Goal: Complete application form

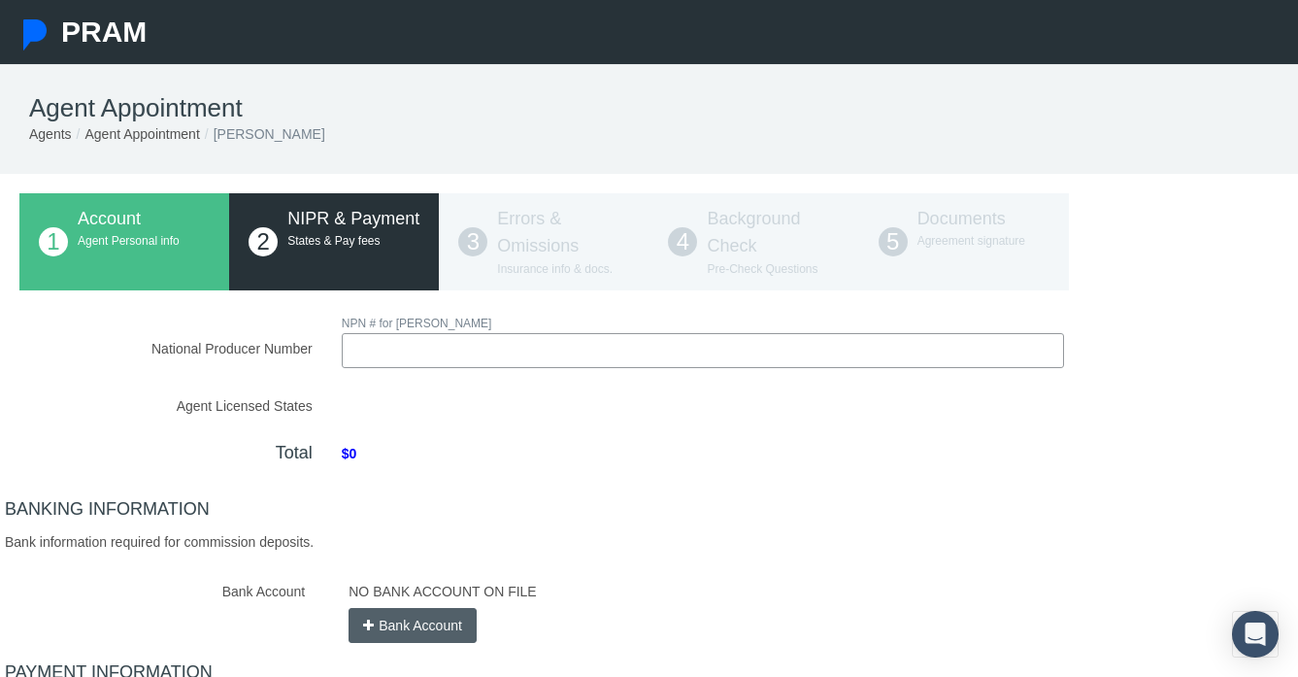
click at [383, 356] on input "National Producer Number" at bounding box center [703, 350] width 722 height 35
paste input "21536363"
type input "21536363"
click at [616, 500] on div "National Producer Number NPN # for MEGAN WALKER 21536363 Loading.." at bounding box center [648, 559] width 1259 height 495
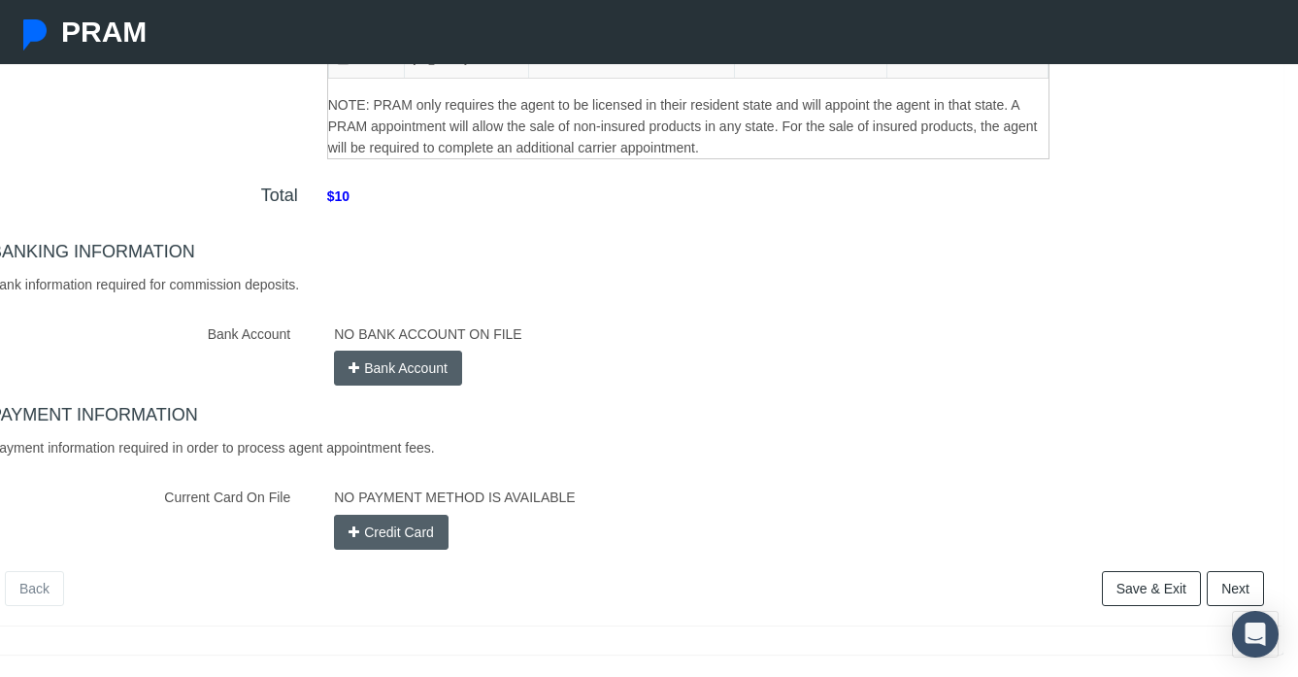
scroll to position [436, 15]
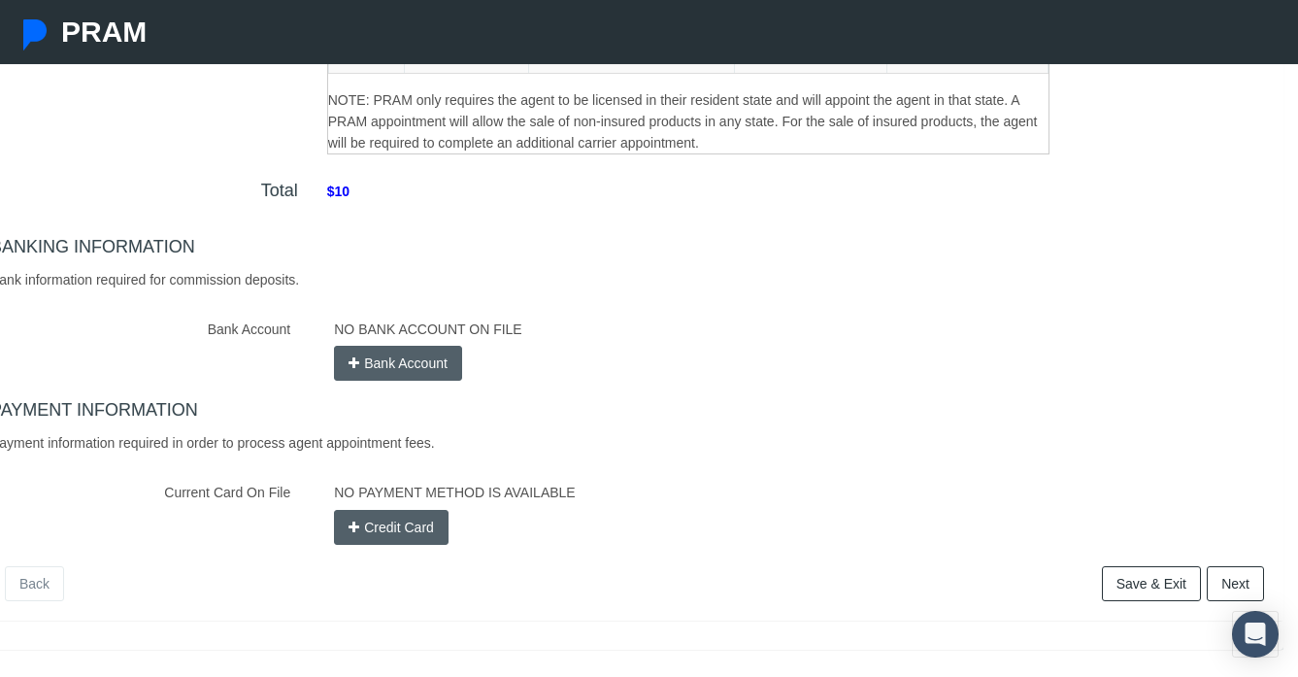
click at [390, 541] on button "Credit Card" at bounding box center [391, 527] width 115 height 35
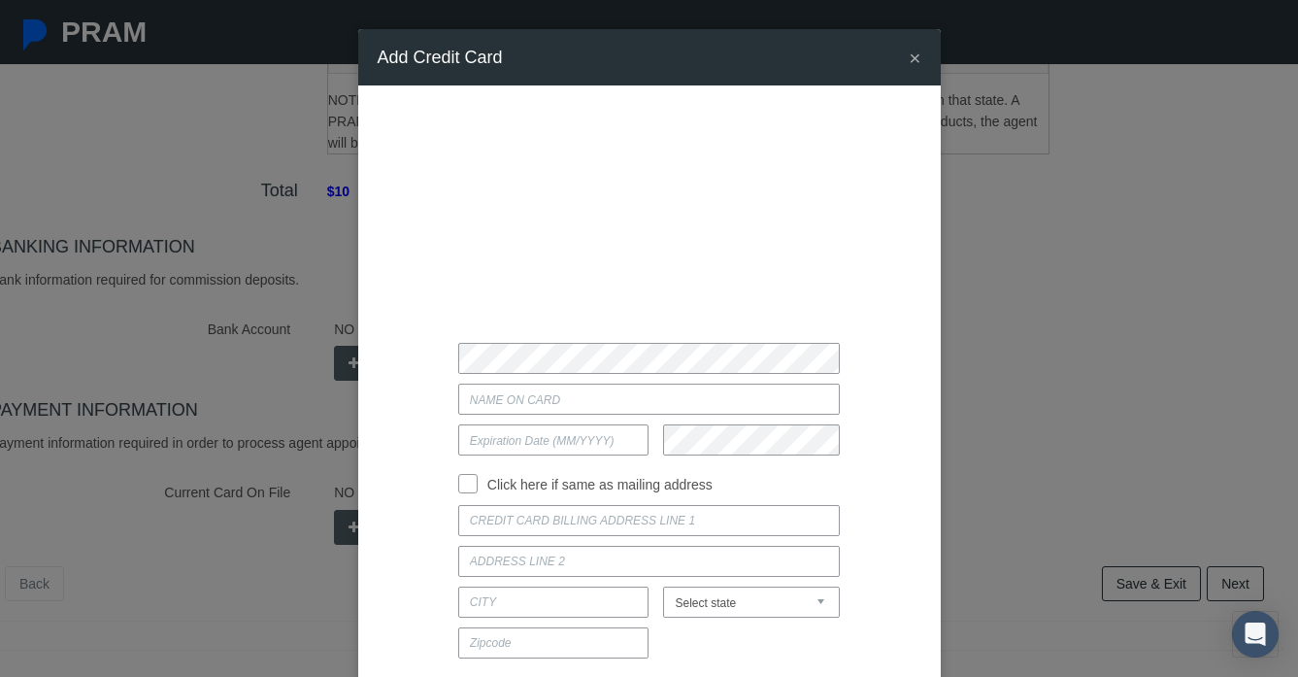
type input "05/2028"
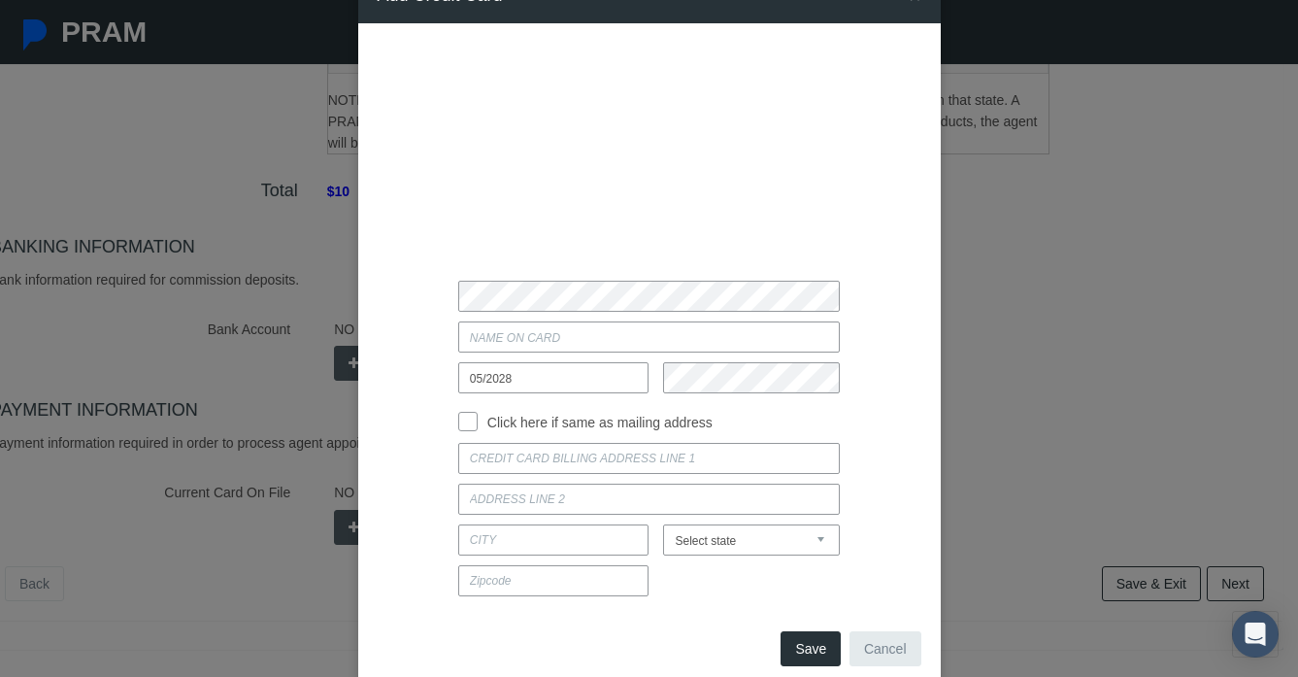
scroll to position [85, 0]
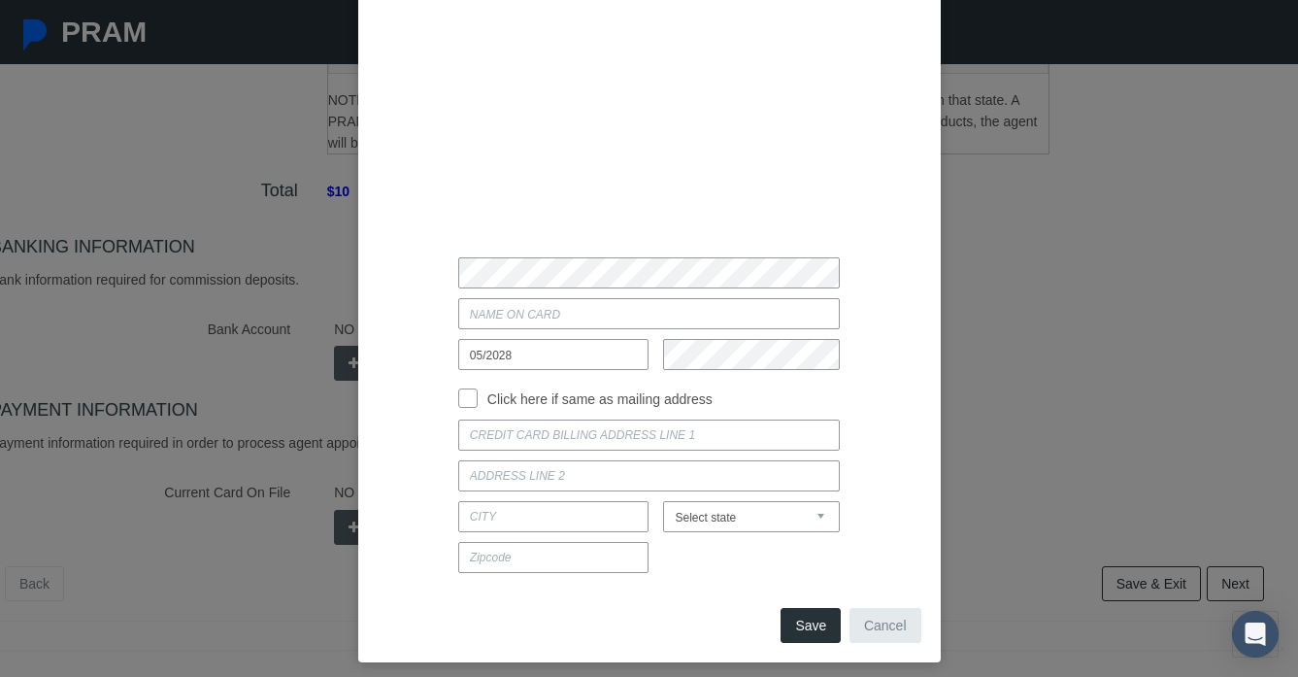
click at [492, 441] on input at bounding box center [648, 434] width 381 height 31
type input "802 north division street"
type input "waunakee"
select select "WI"
type input "53597"
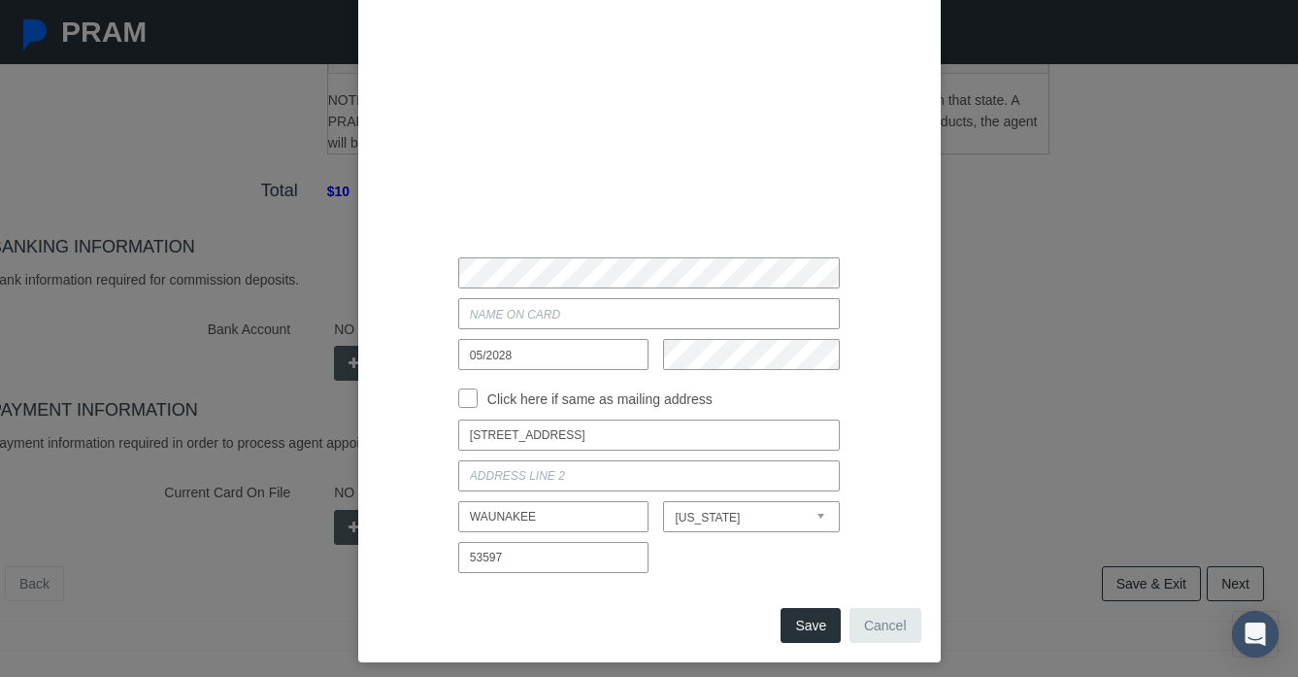
click at [810, 632] on button "Save" at bounding box center [810, 625] width 60 height 35
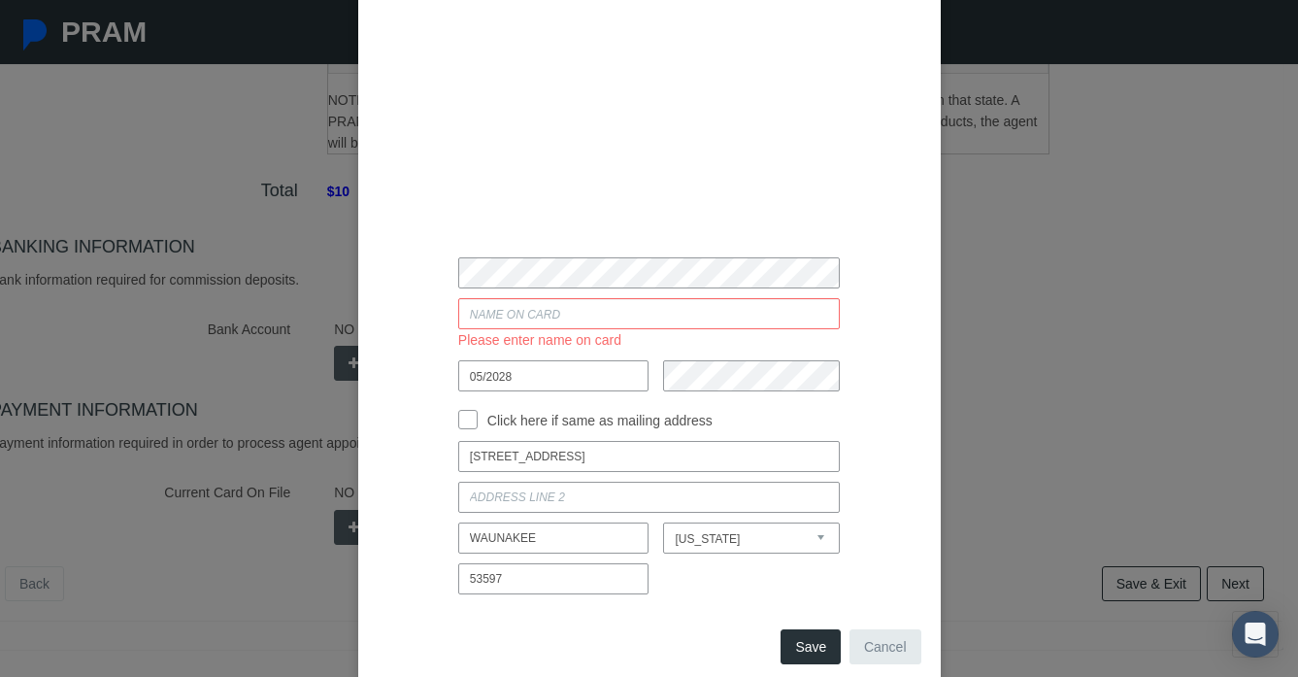
click at [632, 319] on input "Current Card On File" at bounding box center [648, 313] width 381 height 31
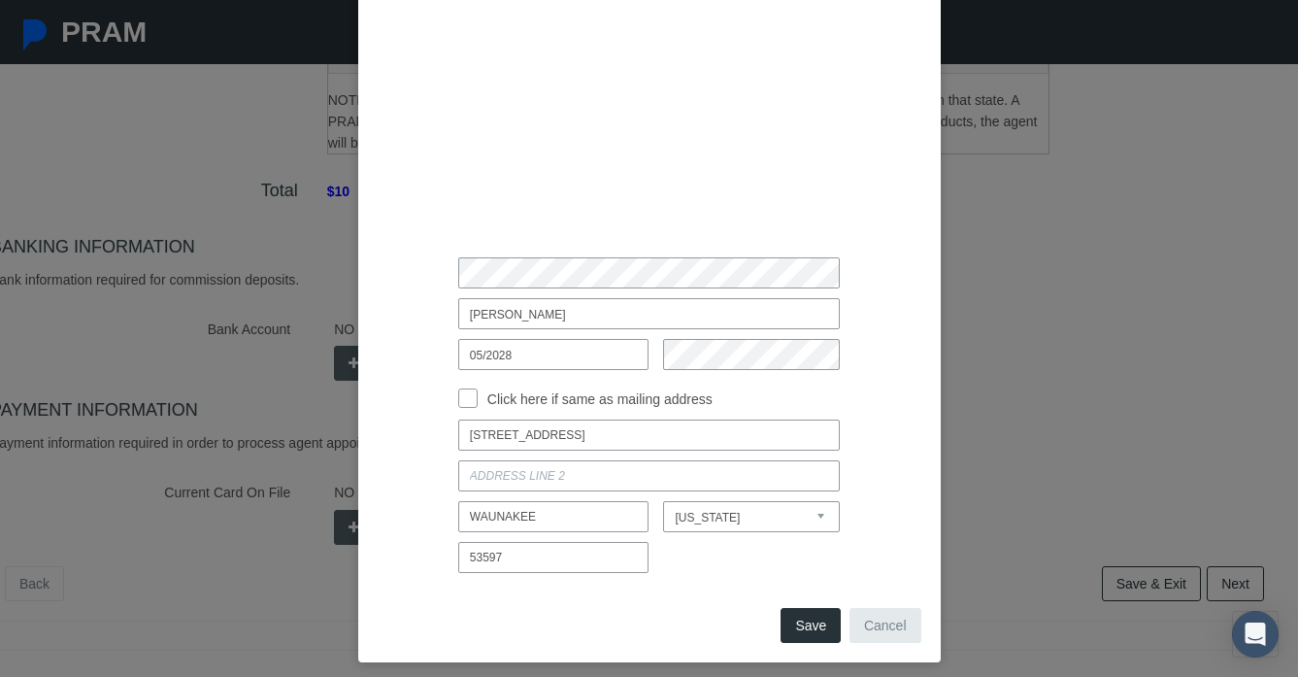
type input "Megan Walker"
click at [804, 622] on button "Save" at bounding box center [810, 625] width 60 height 35
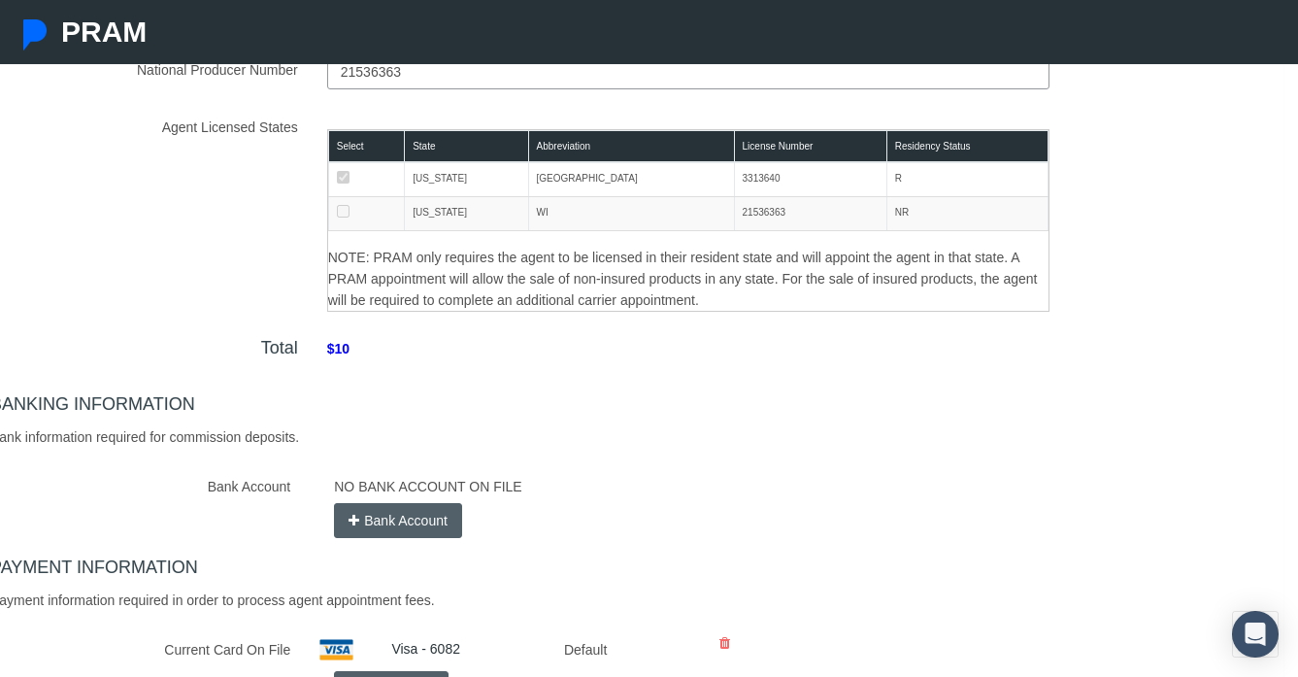
scroll to position [483, 15]
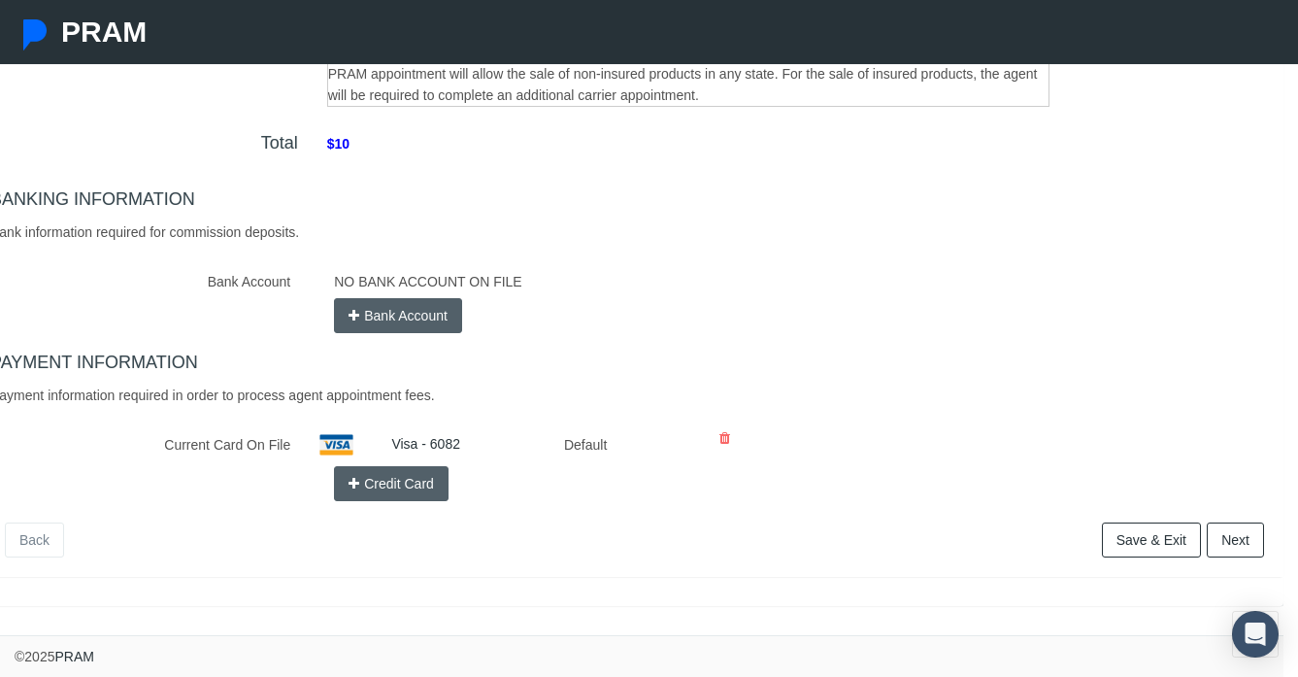
click at [1227, 545] on link "Next" at bounding box center [1235, 539] width 57 height 35
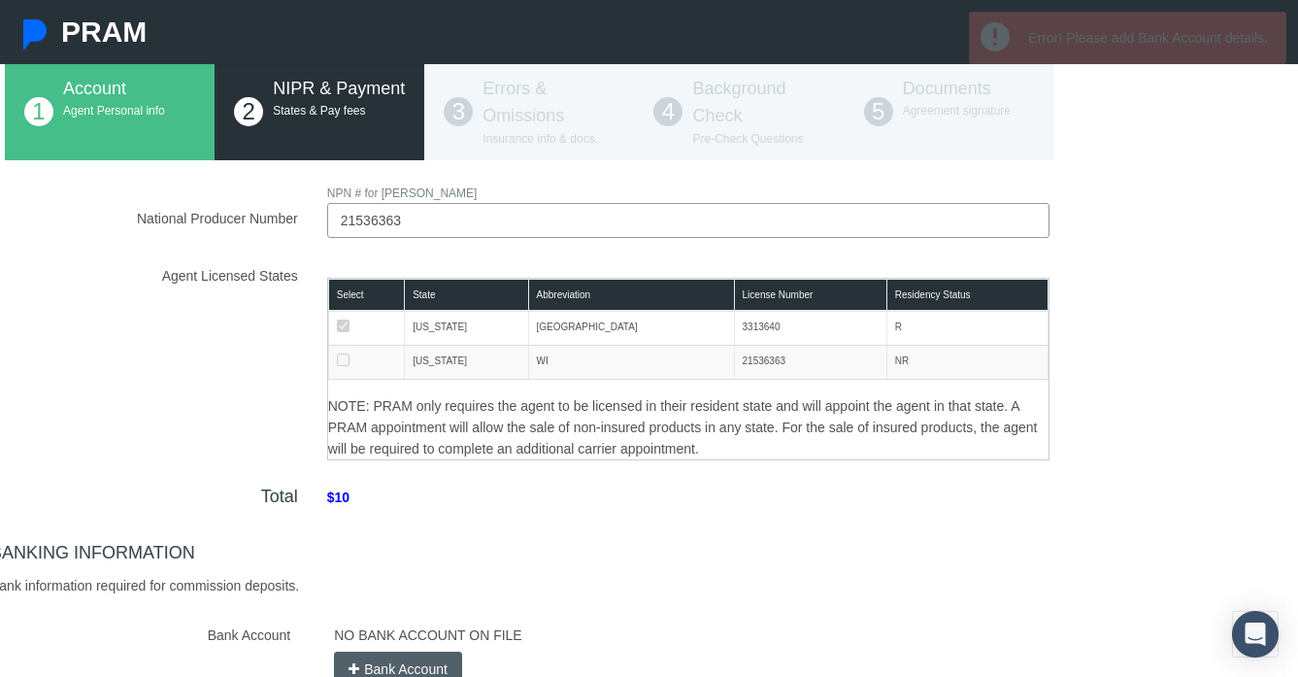
scroll to position [325, 15]
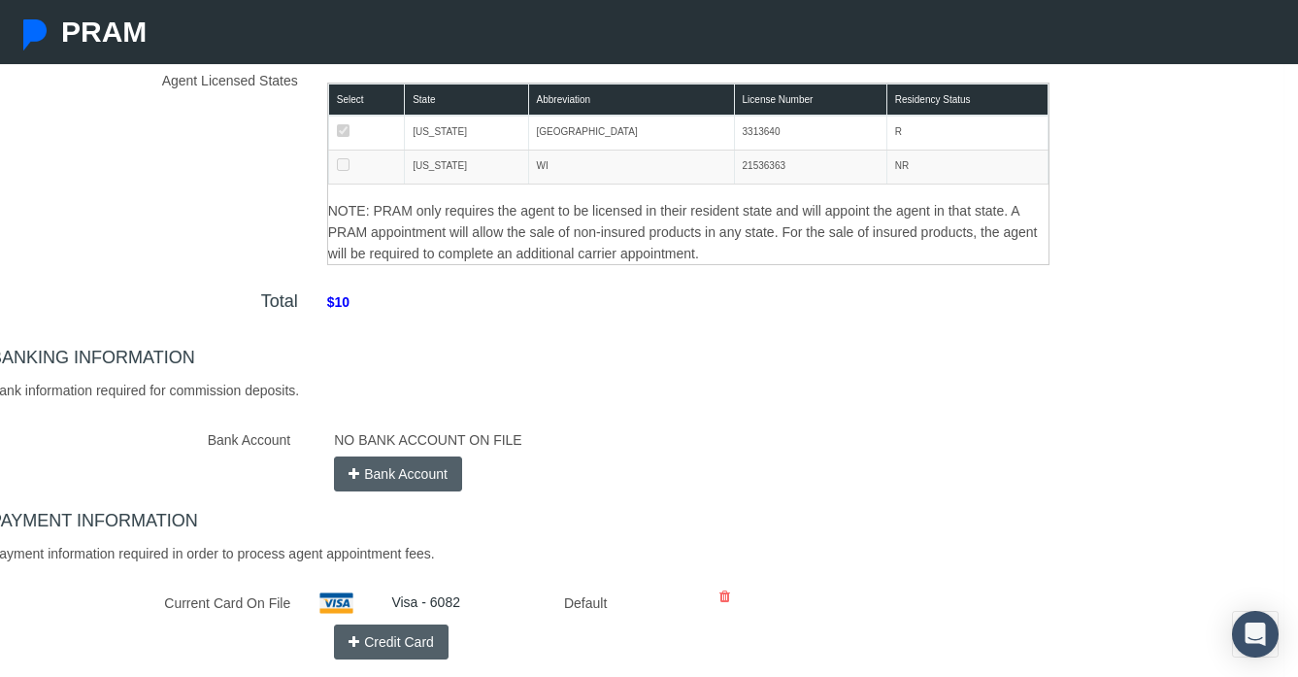
click at [433, 472] on button "Bank Account" at bounding box center [398, 473] width 128 height 35
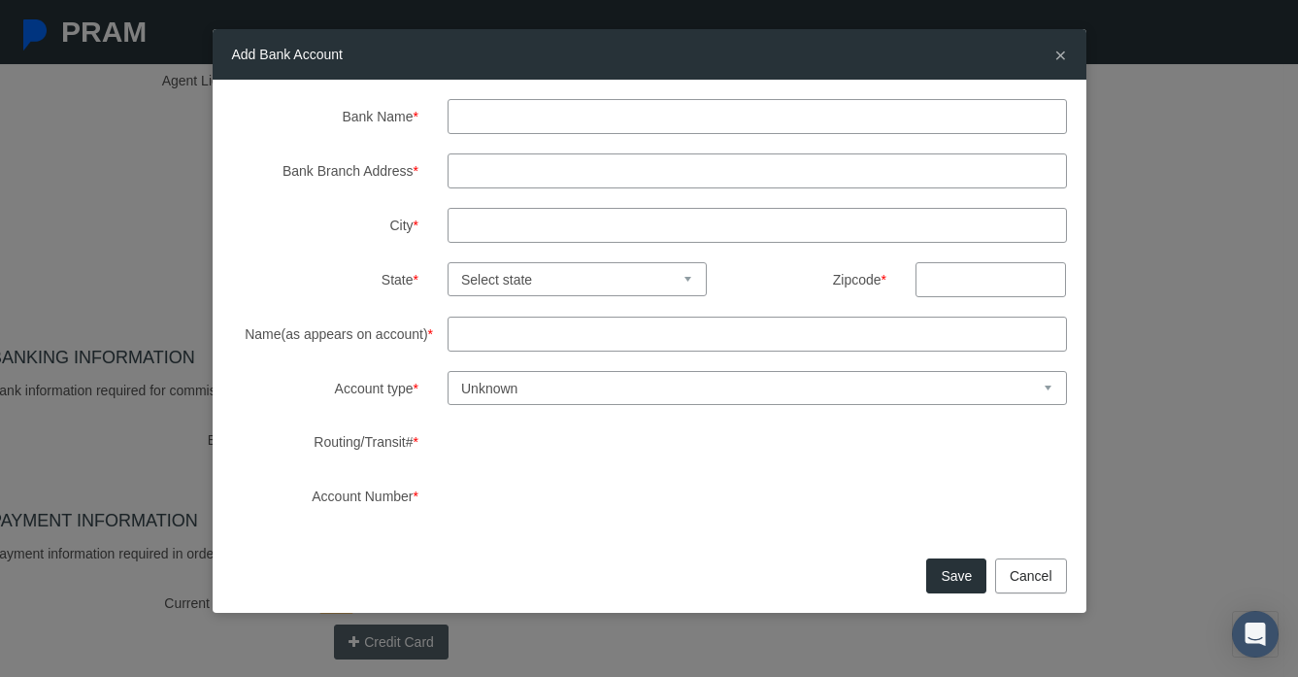
click at [1065, 53] on span "×" at bounding box center [1060, 55] width 12 height 22
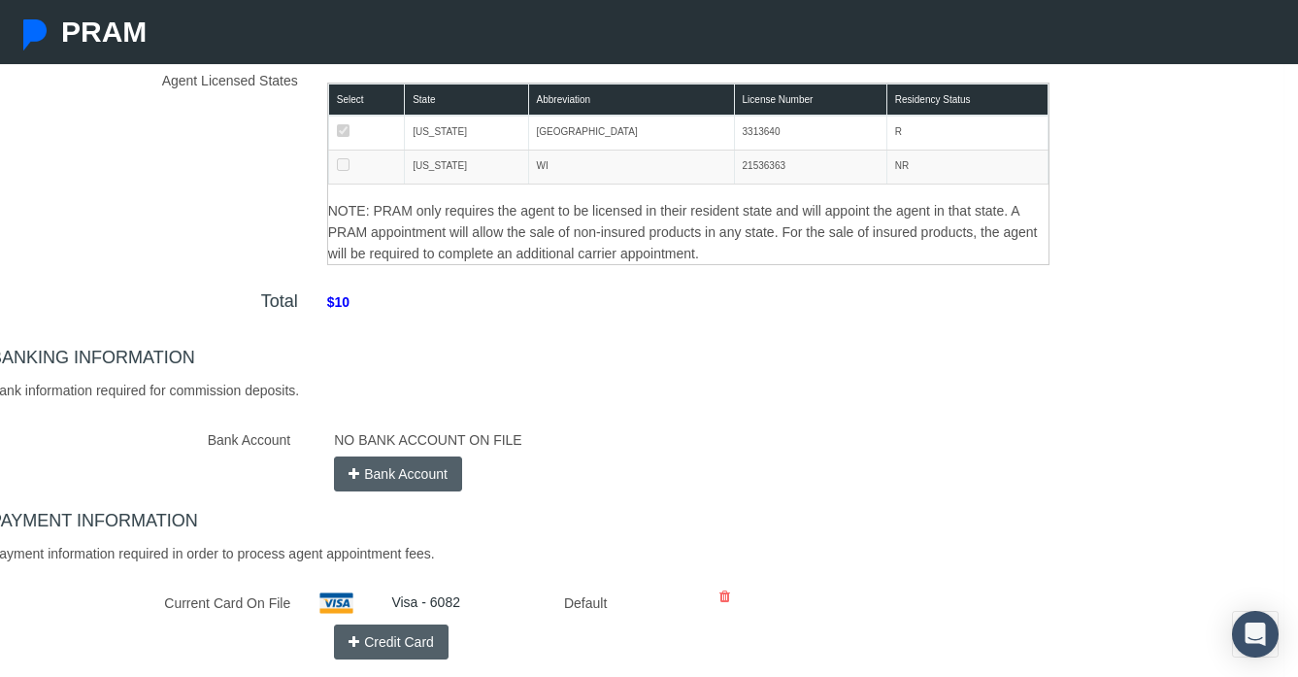
click at [366, 477] on button "Bank Account" at bounding box center [398, 473] width 128 height 35
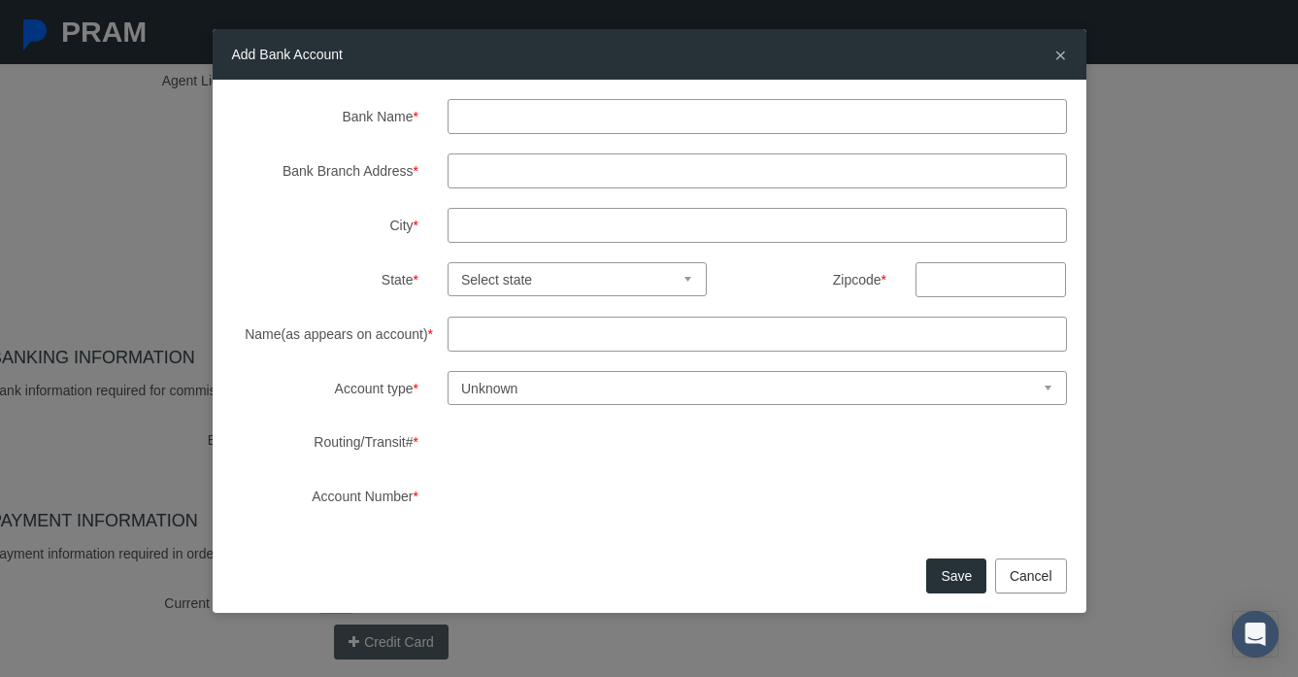
click at [494, 107] on input "Bank Name *" at bounding box center [756, 116] width 619 height 35
type input "Summit credit union"
click at [496, 183] on input "Bank Branch Address *" at bounding box center [756, 170] width 619 height 35
paste input "304 E Main St, Waunakee, WI 53597"
type input "304 E Main St, Waunakee, WI 53597"
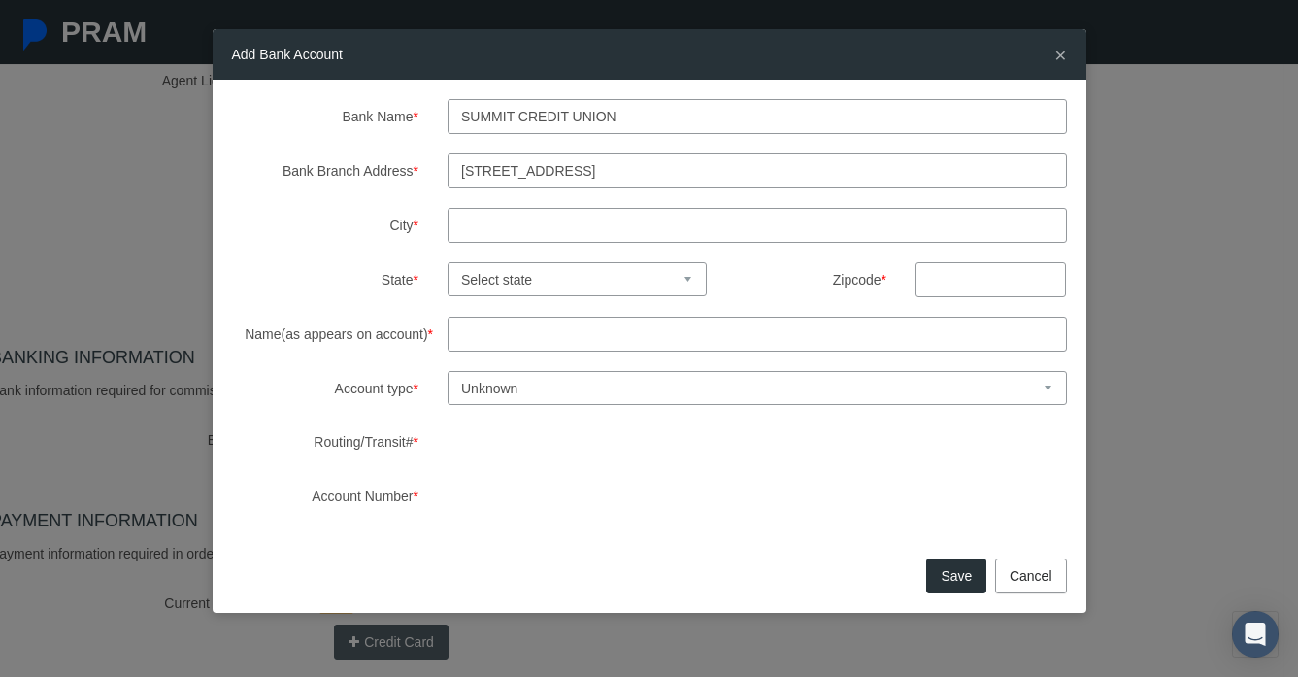
click at [934, 281] on input "text" at bounding box center [990, 279] width 150 height 35
type input "3"
type input "53597"
click at [658, 281] on select "Select state Alabama Alaska Arizona Arkansas California Colorado Connecticut De…" at bounding box center [576, 279] width 259 height 34
select select "WI"
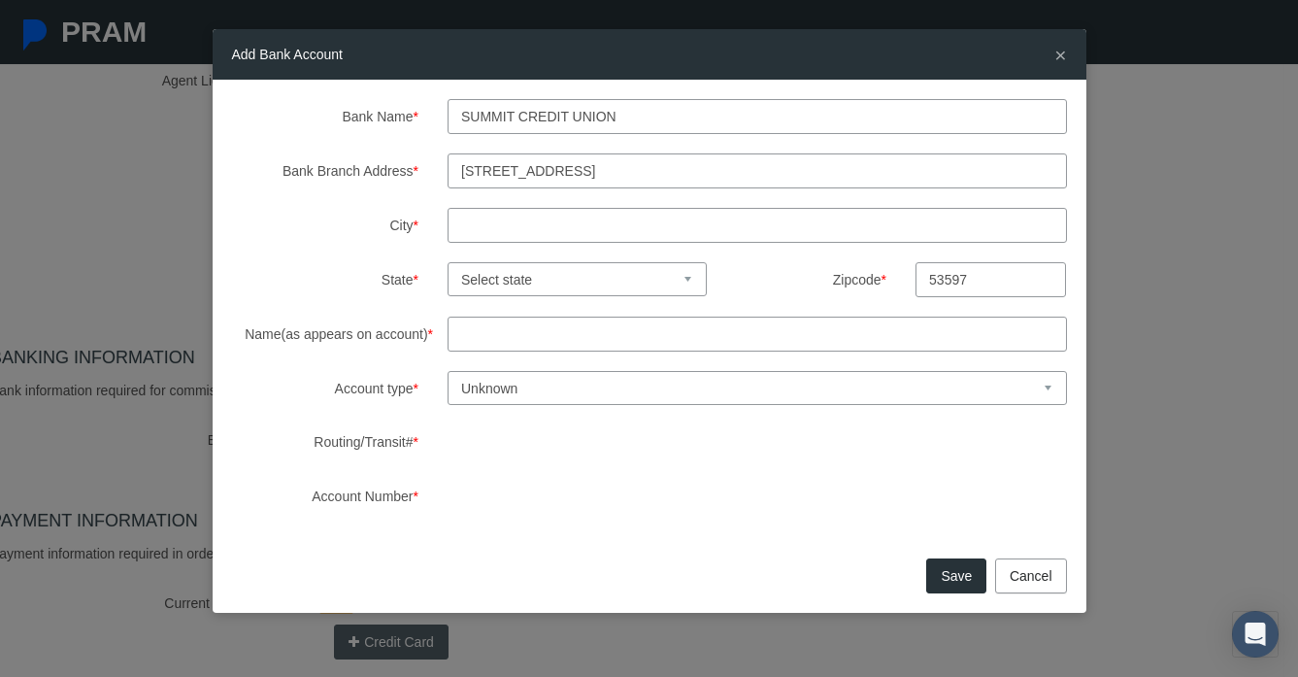
click at [447, 262] on select "Select state Alabama Alaska Arizona Arkansas California Colorado Connecticut De…" at bounding box center [576, 279] width 259 height 34
drag, startPoint x: 743, startPoint y: 172, endPoint x: 568, endPoint y: 161, distance: 175.0
click at [563, 167] on input "304 E Main St, Waunakee, WI 53597" at bounding box center [756, 170] width 619 height 35
type input "304 E Main St"
click at [546, 219] on input "City *" at bounding box center [756, 225] width 619 height 35
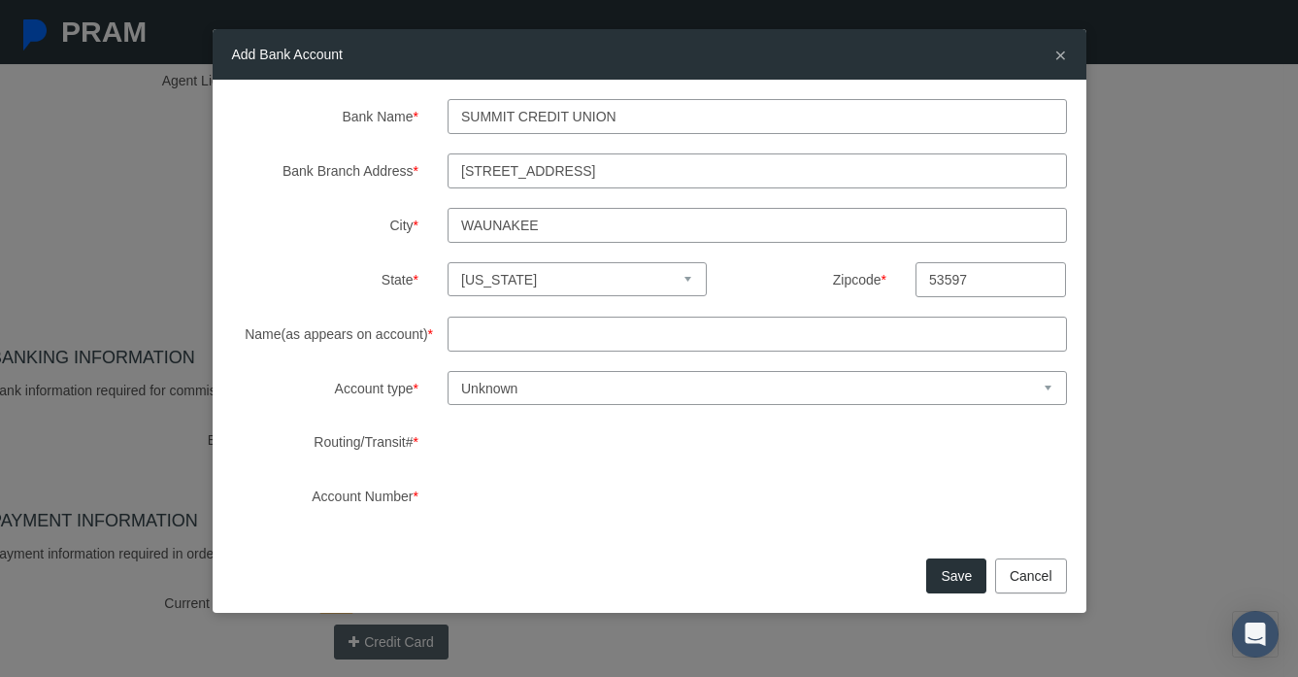
type input "waunakee"
click at [470, 336] on input "Name(as appears on account) *" at bounding box center [756, 333] width 619 height 35
type input "megan walker"
click at [466, 380] on select "Unknown Checking Savings" at bounding box center [756, 388] width 619 height 34
select select "1"
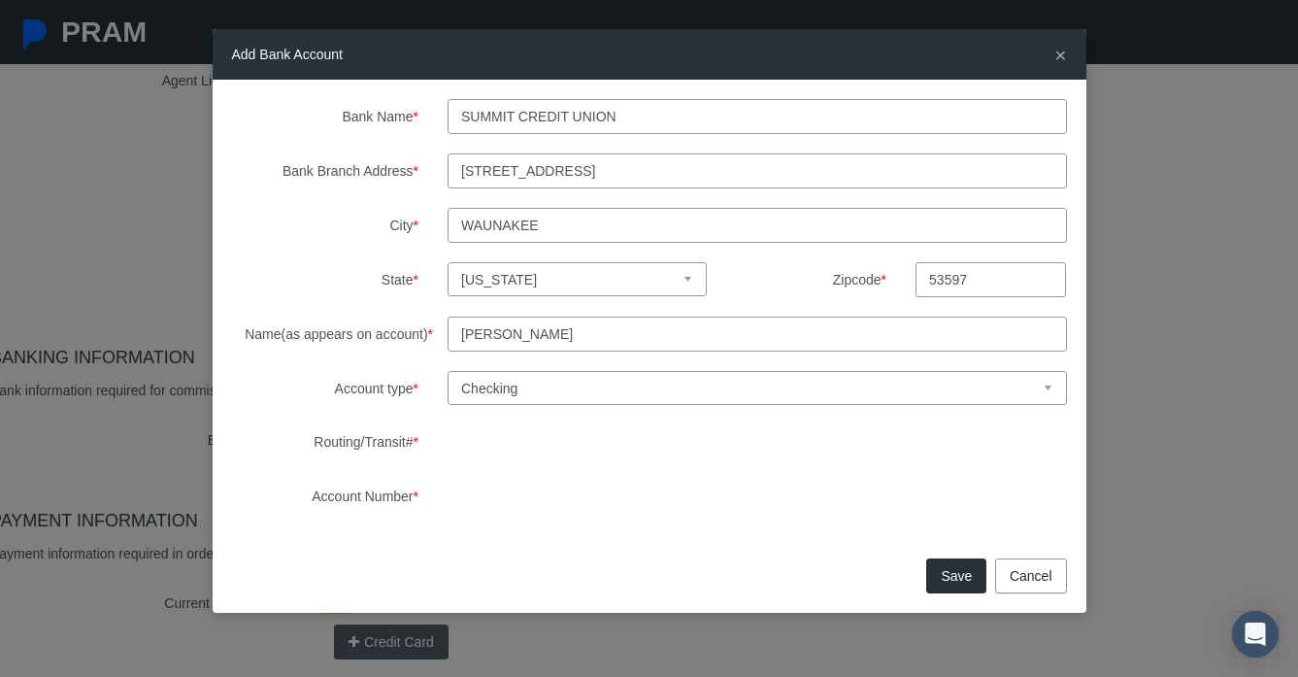
click at [447, 371] on select "Unknown Checking Savings" at bounding box center [756, 388] width 619 height 34
click at [399, 397] on div "Bank Name * Summit credit union Bank Branch Address * 304 E Main St City * waun…" at bounding box center [649, 306] width 835 height 414
click at [563, 515] on div "Bank Name * Summit credit union Bank Branch Address * 304 E Main St City * waun…" at bounding box center [650, 316] width 874 height 473
click at [303, 556] on div "Save Cancel" at bounding box center [650, 582] width 874 height 60
click at [956, 568] on button "Save" at bounding box center [956, 575] width 60 height 35
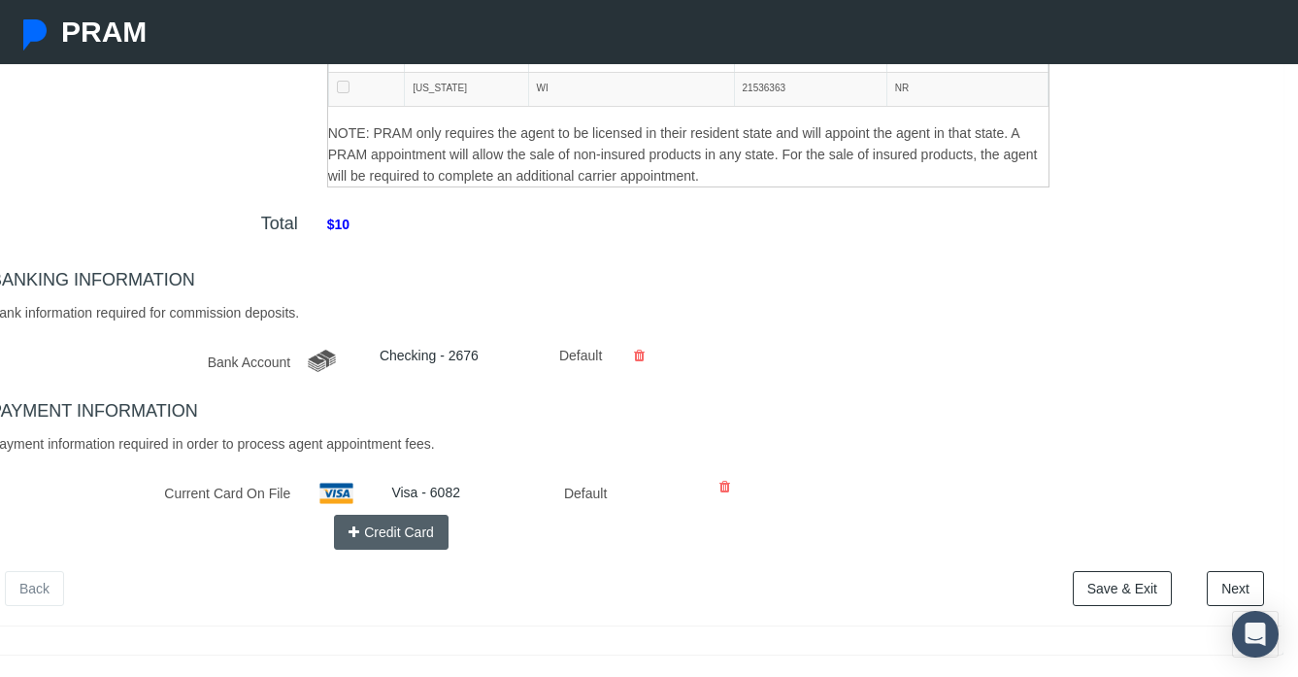
scroll to position [405, 15]
click at [1223, 584] on link "Next" at bounding box center [1235, 586] width 57 height 35
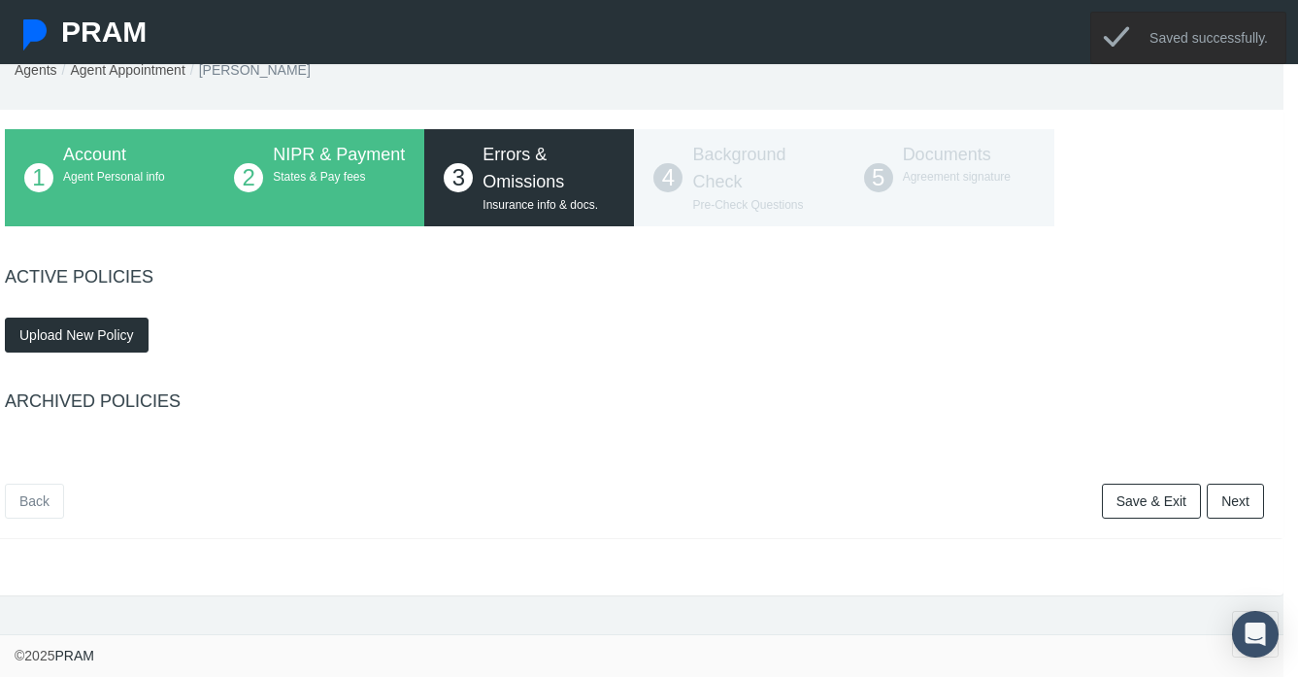
scroll to position [62, 15]
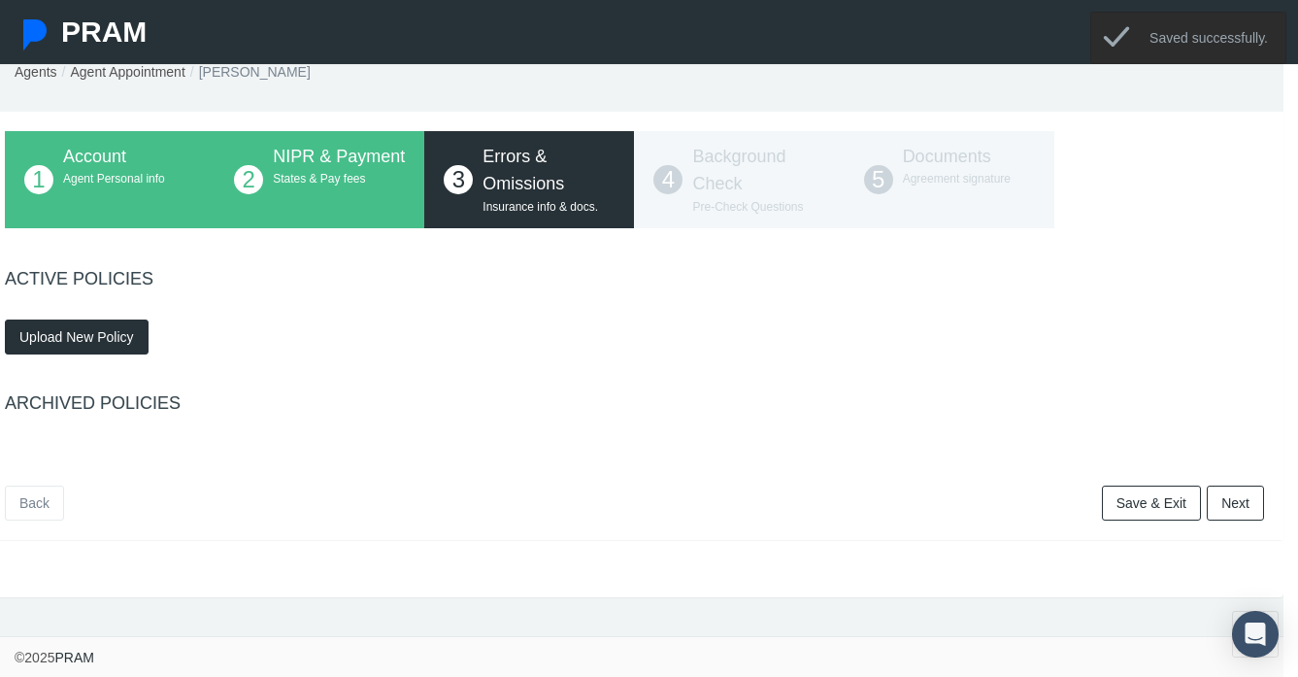
click at [73, 346] on button "Upload New Policy" at bounding box center [77, 336] width 144 height 35
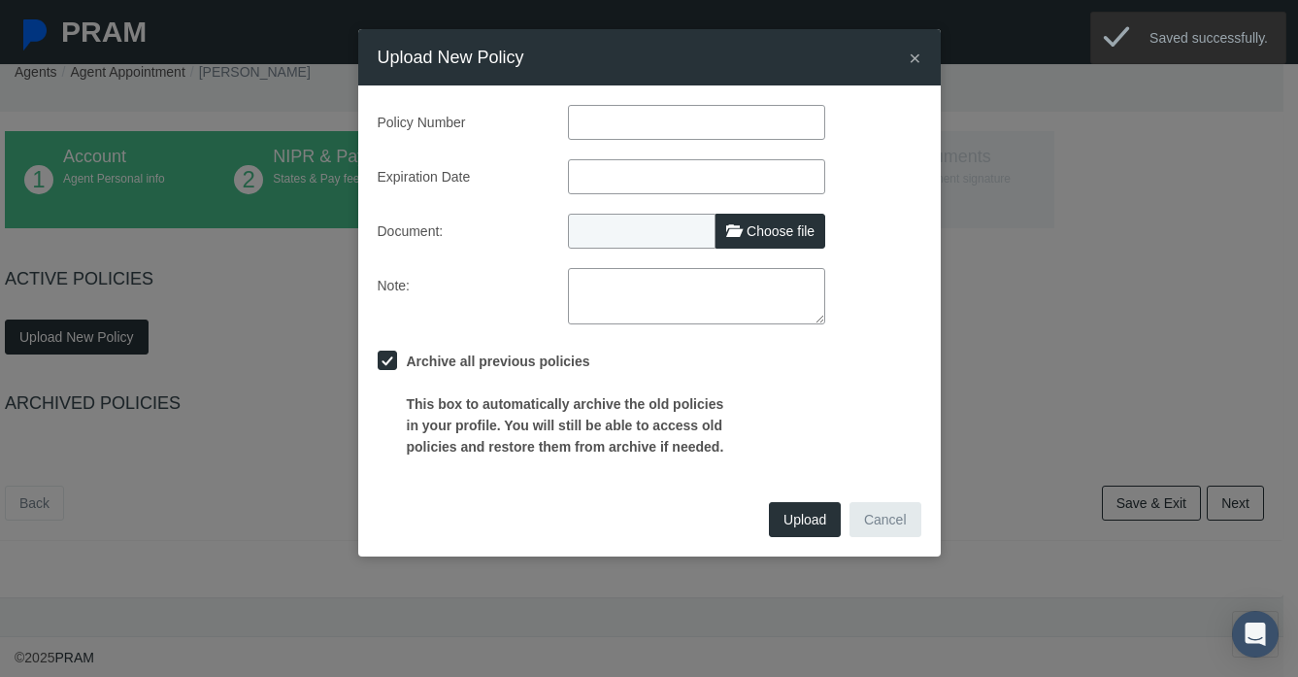
click at [608, 124] on input "text" at bounding box center [696, 122] width 257 height 35
click at [799, 246] on label "Choose file" at bounding box center [770, 231] width 110 height 35
click at [799, 241] on input "Choose file" at bounding box center [696, 227] width 257 height 27
type input "C:\fakepath\NEWEO.pdf"
type input "NEWEO.pdf"
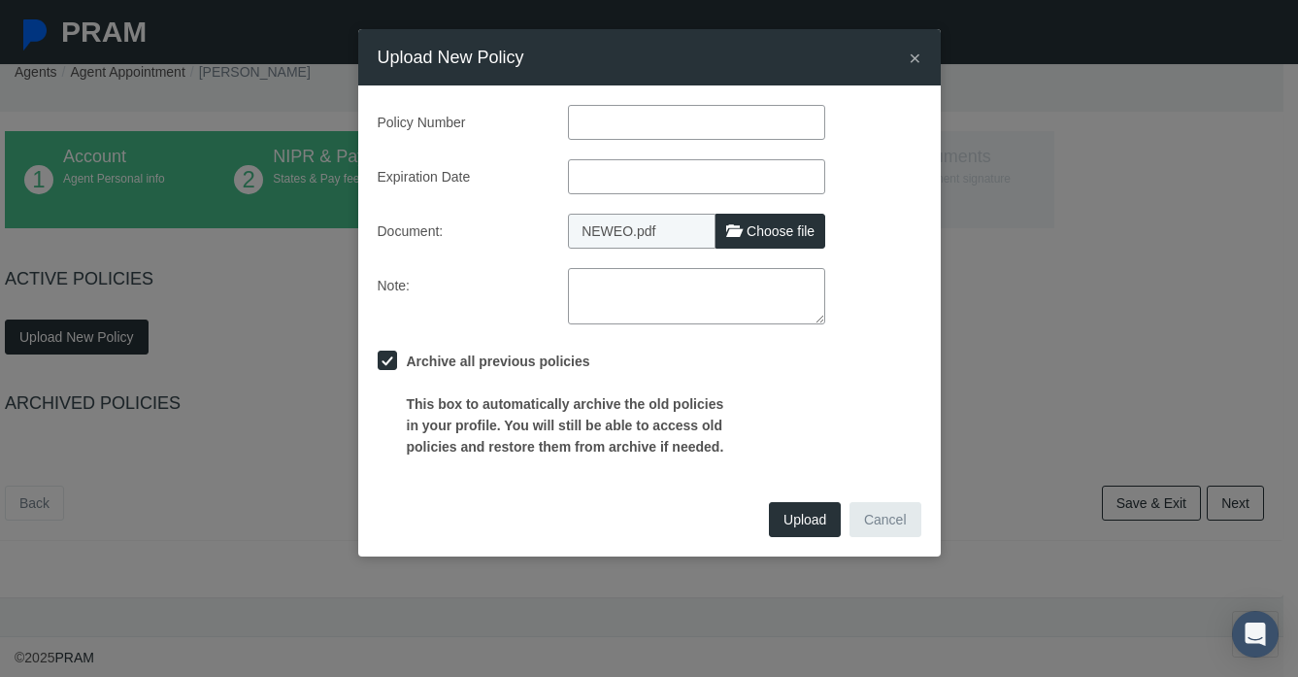
click at [601, 183] on input "text" at bounding box center [696, 176] width 257 height 35
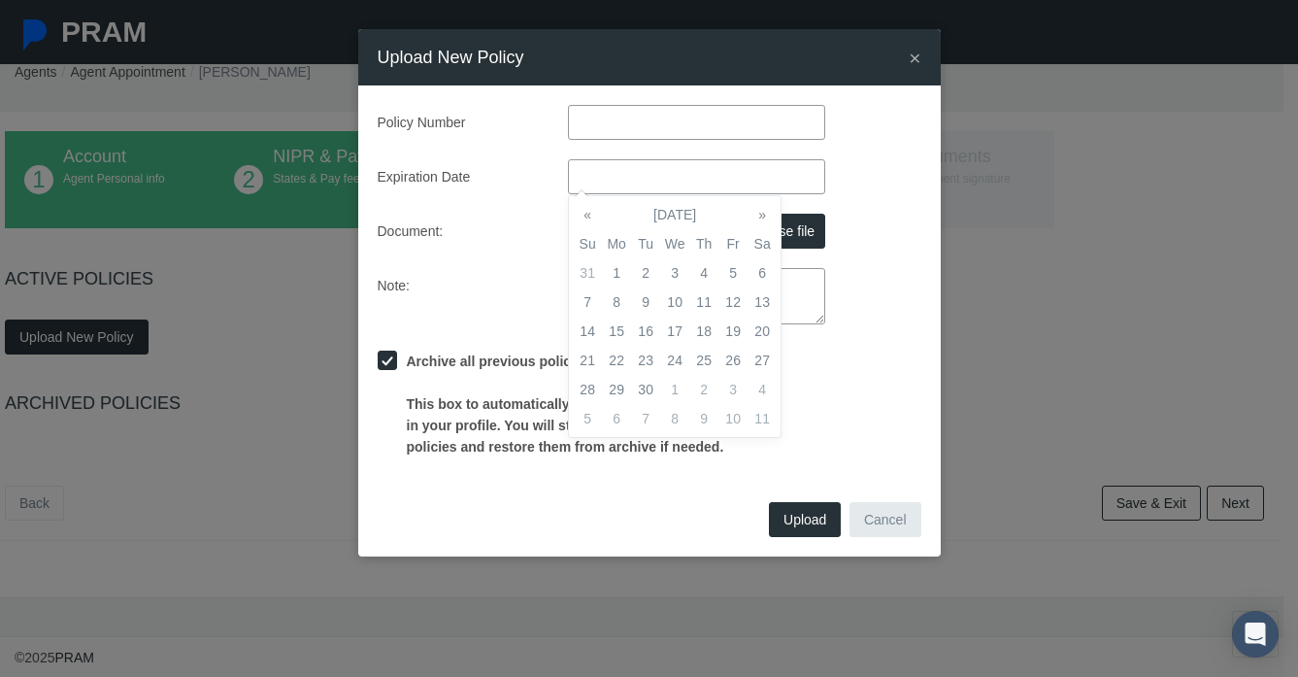
click at [616, 123] on input "text" at bounding box center [696, 122] width 257 height 35
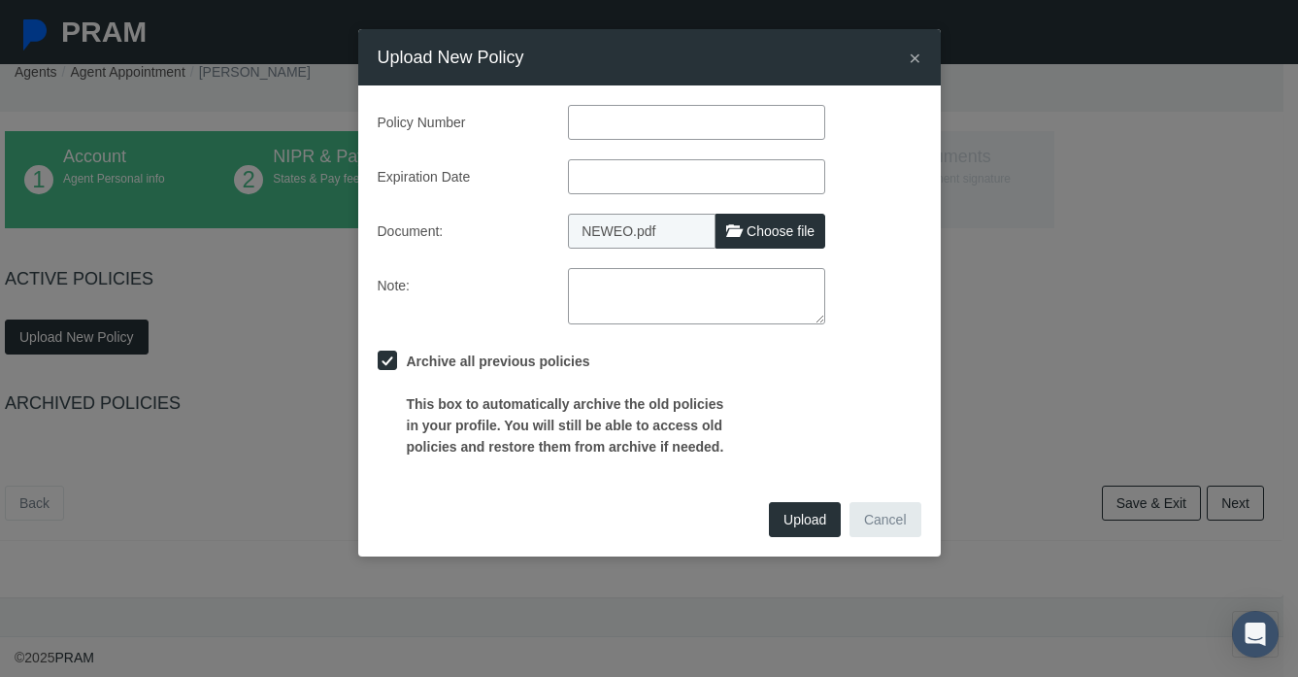
paste input "596427449"
type input "596427449"
click at [626, 187] on input "text" at bounding box center [696, 176] width 257 height 35
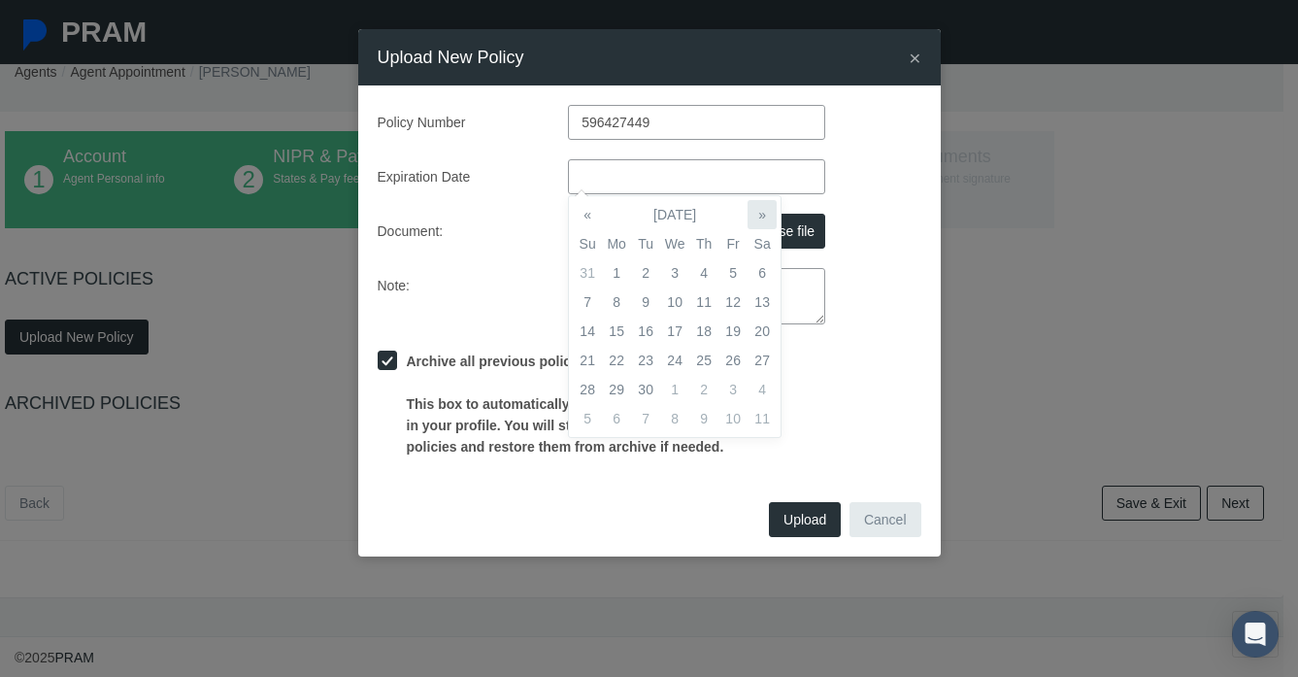
click at [759, 215] on th "»" at bounding box center [761, 214] width 29 height 29
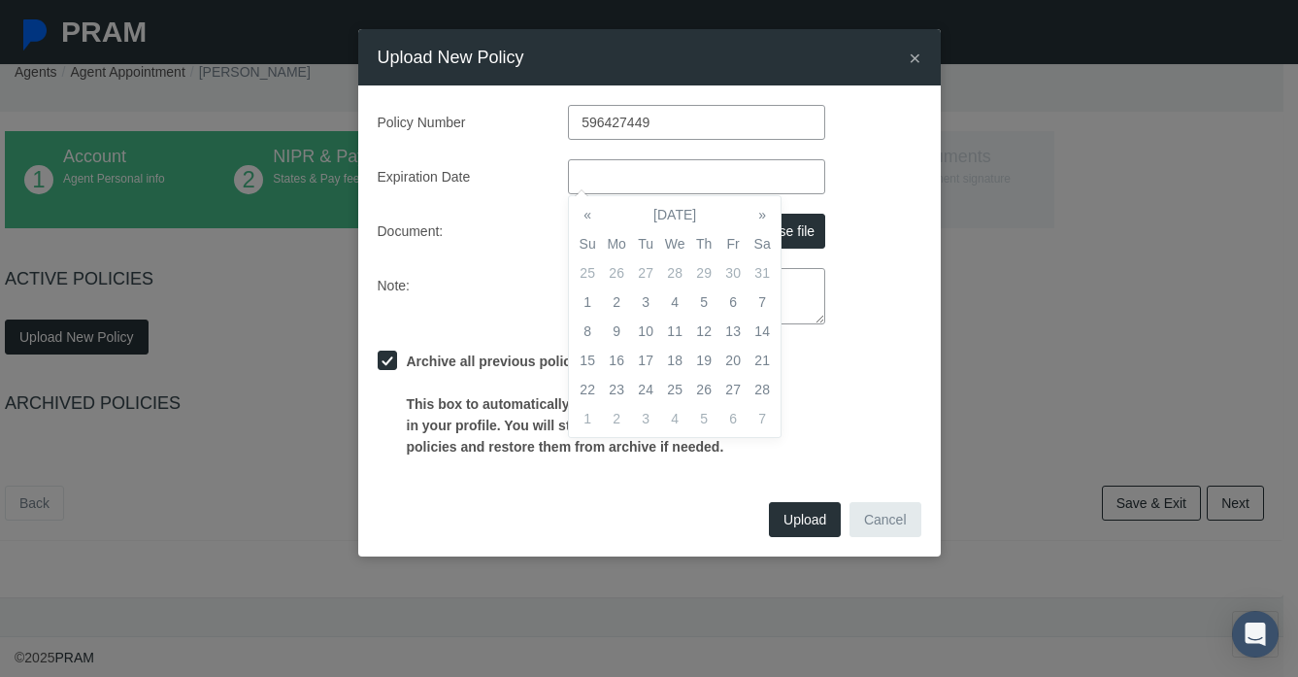
click at [759, 215] on th "»" at bounding box center [761, 214] width 29 height 29
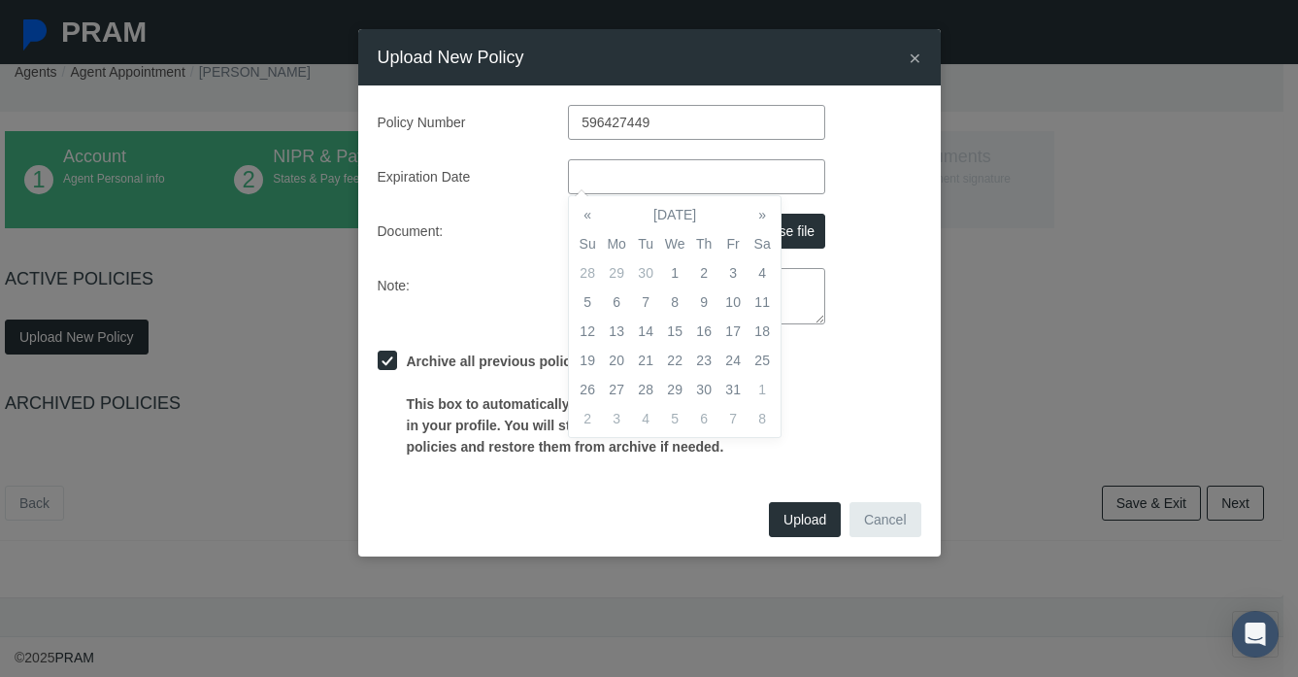
click at [759, 215] on th "»" at bounding box center [761, 214] width 29 height 29
click at [766, 276] on td "1" at bounding box center [761, 272] width 29 height 29
type input "08/01/2026"
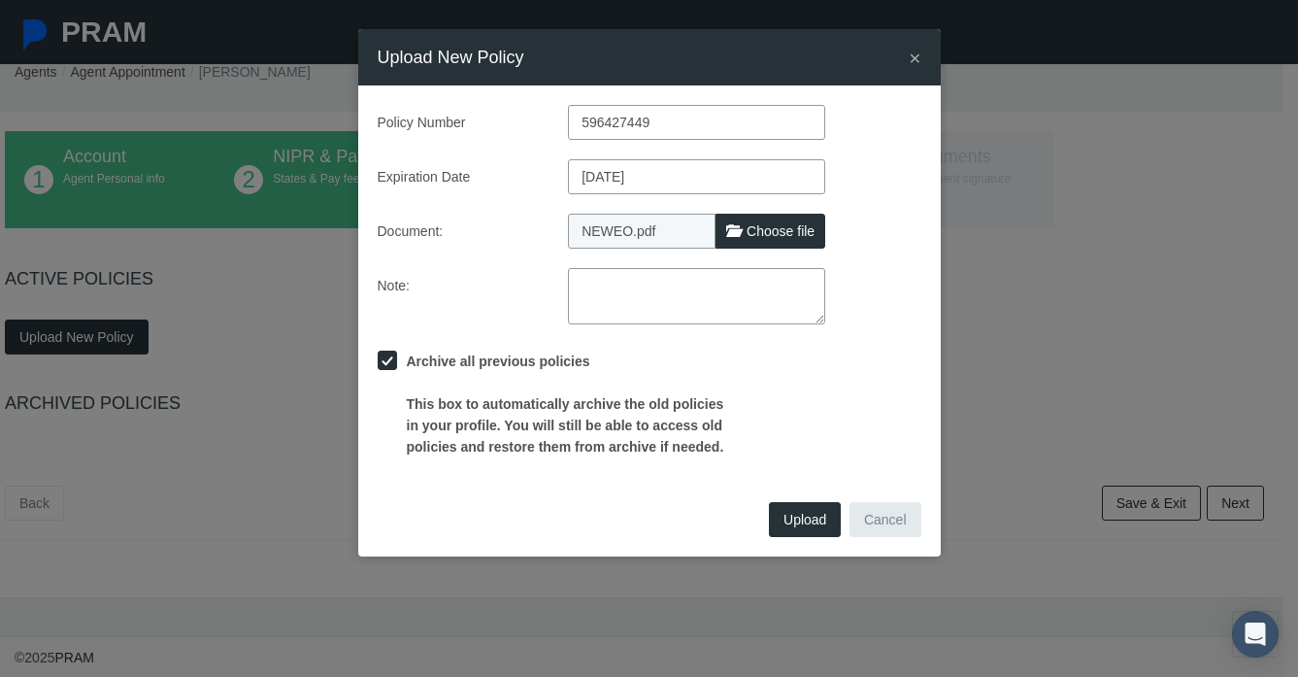
click at [896, 403] on div "Archive all previous policies This box to automatically archive the old policie…" at bounding box center [649, 401] width 573 height 114
click at [805, 519] on span "Upload" at bounding box center [804, 520] width 43 height 16
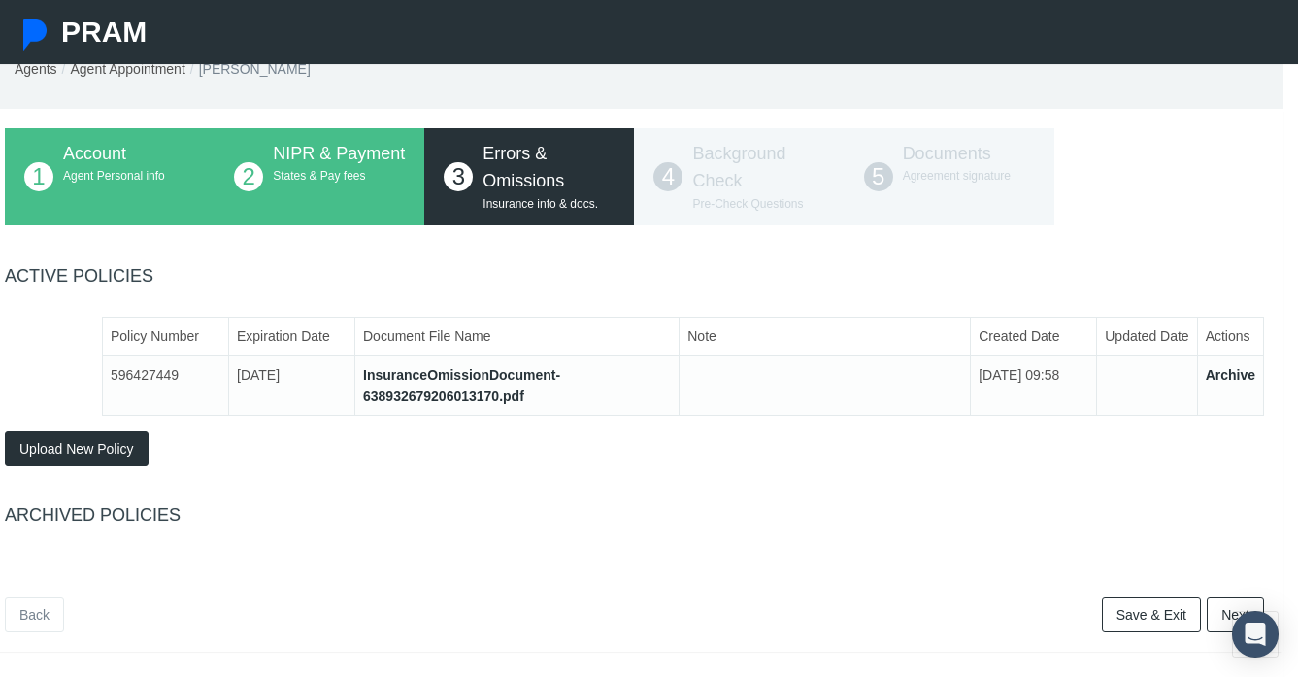
scroll to position [64, 15]
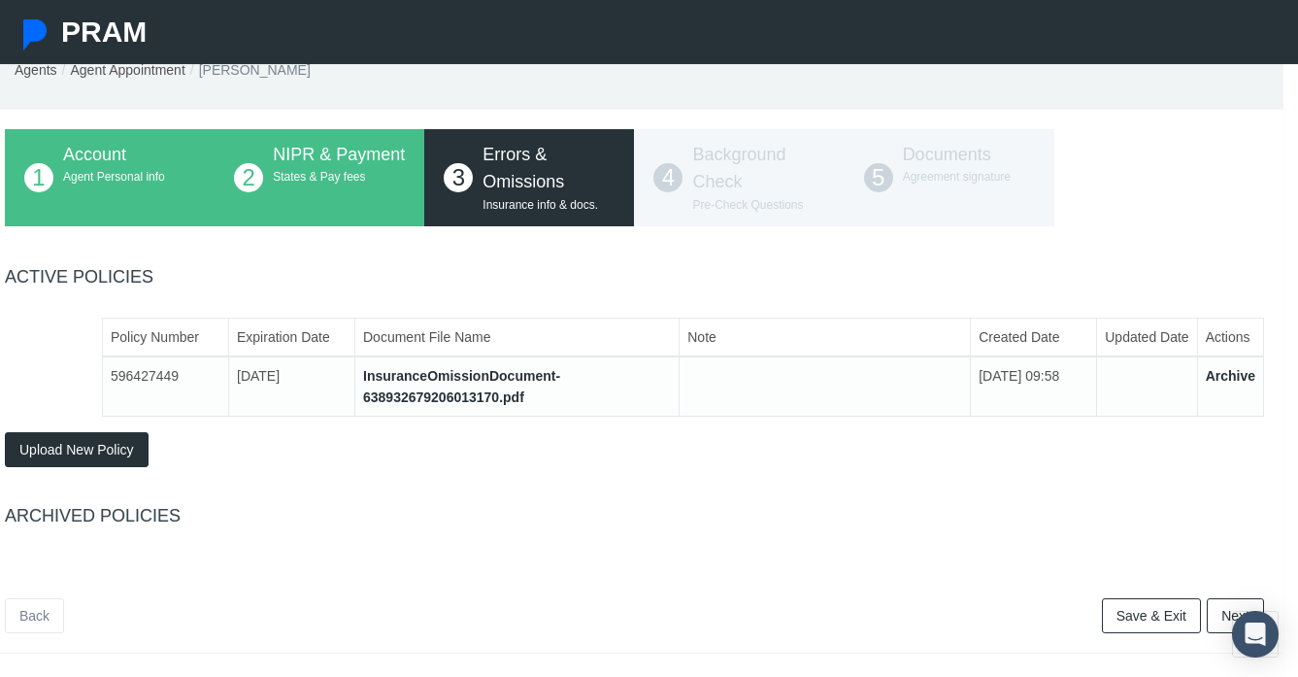
click at [1220, 613] on link "Next" at bounding box center [1235, 615] width 57 height 35
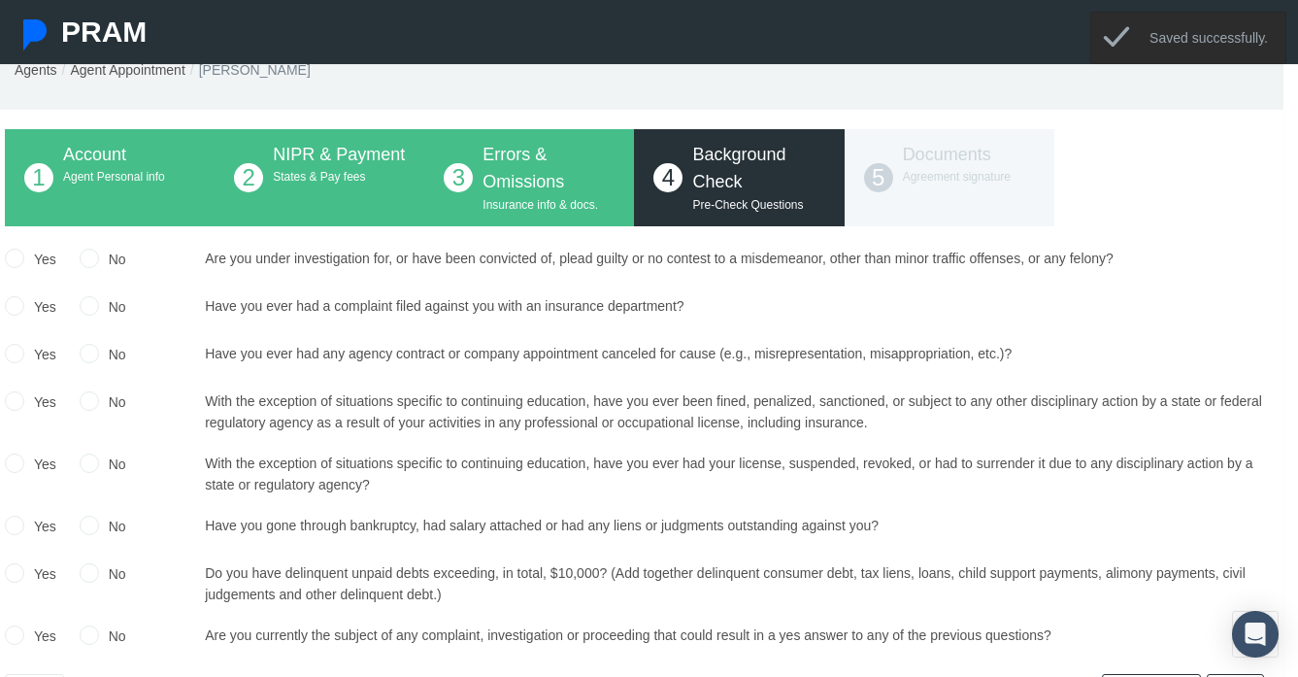
click at [88, 260] on input "No" at bounding box center [89, 257] width 19 height 19
radio input "true"
click at [88, 298] on input "No" at bounding box center [89, 304] width 19 height 19
radio input "true"
click at [87, 357] on input "No" at bounding box center [89, 352] width 19 height 19
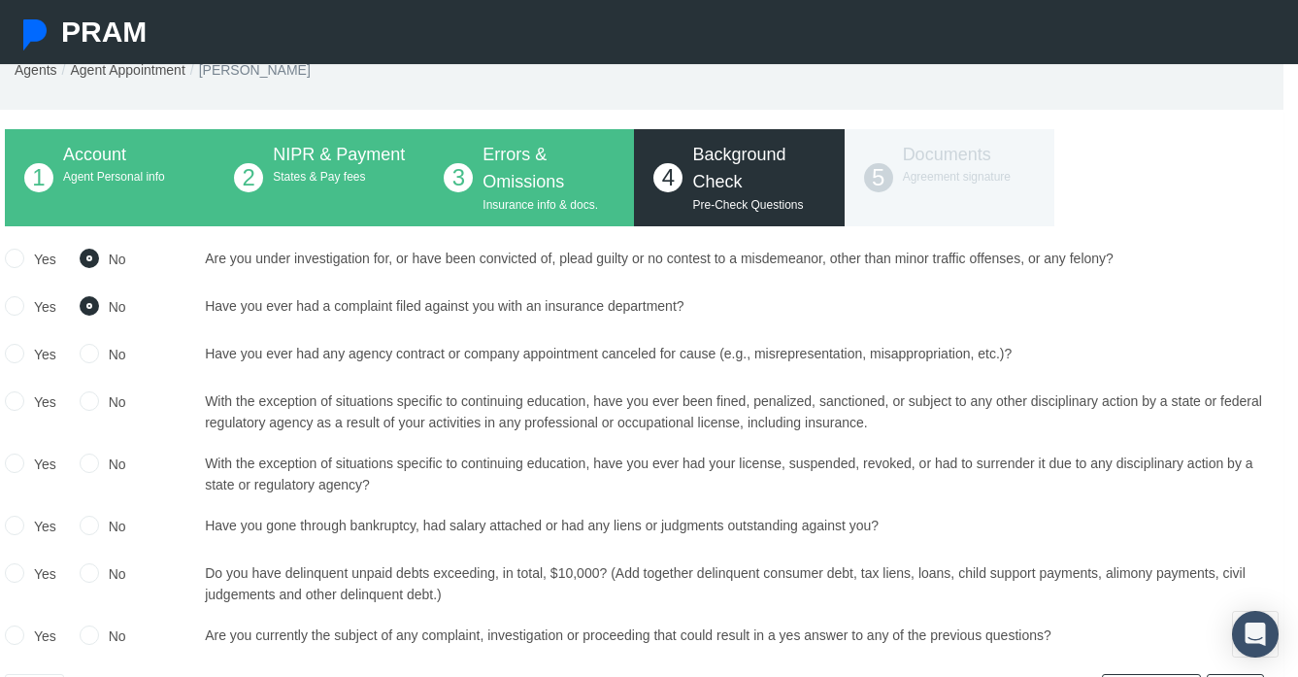
radio input "true"
click at [90, 397] on input "No" at bounding box center [89, 399] width 19 height 19
radio input "true"
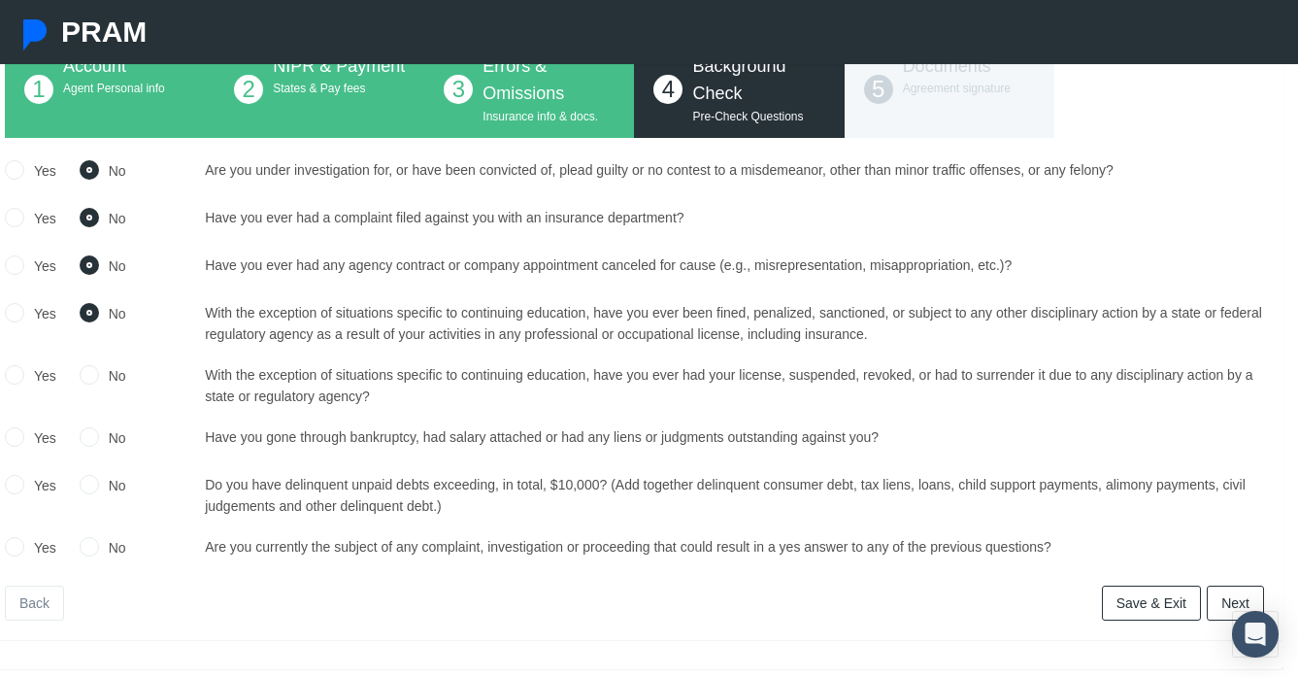
scroll to position [215, 15]
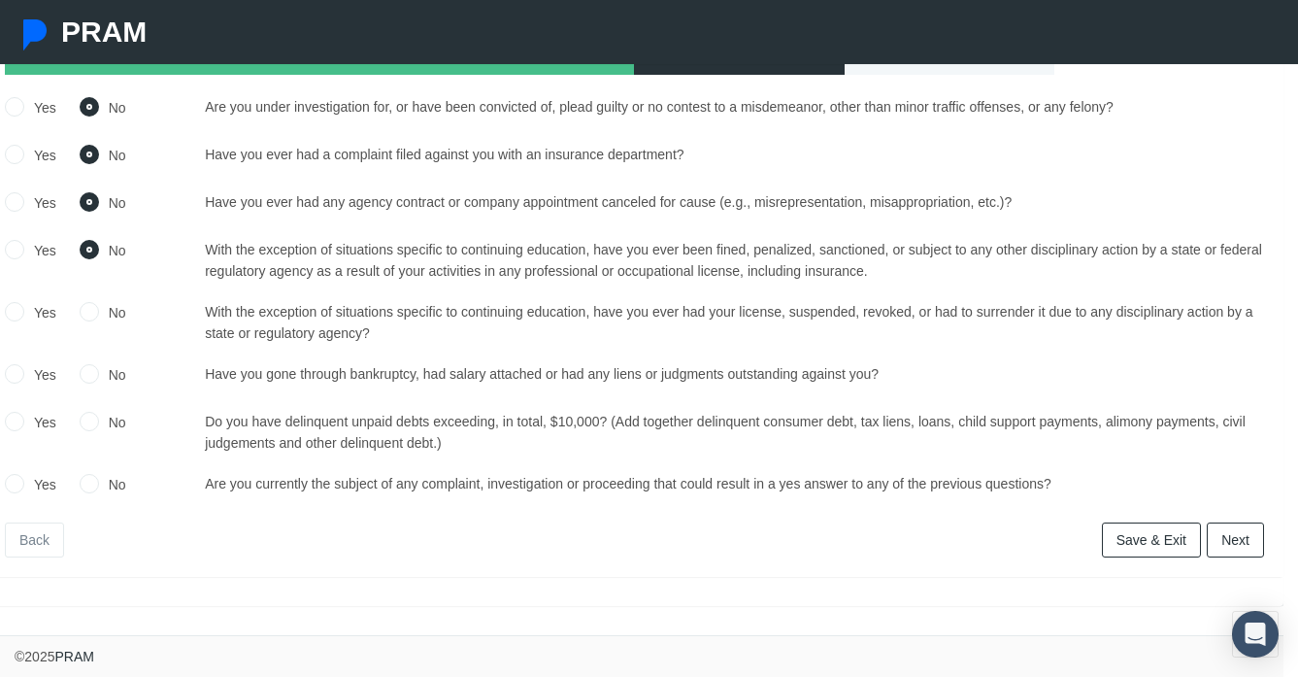
click at [84, 316] on input "No" at bounding box center [89, 310] width 19 height 19
radio input "true"
click at [84, 363] on input "No" at bounding box center [89, 372] width 19 height 19
radio input "true"
click at [85, 417] on input "No" at bounding box center [89, 420] width 19 height 19
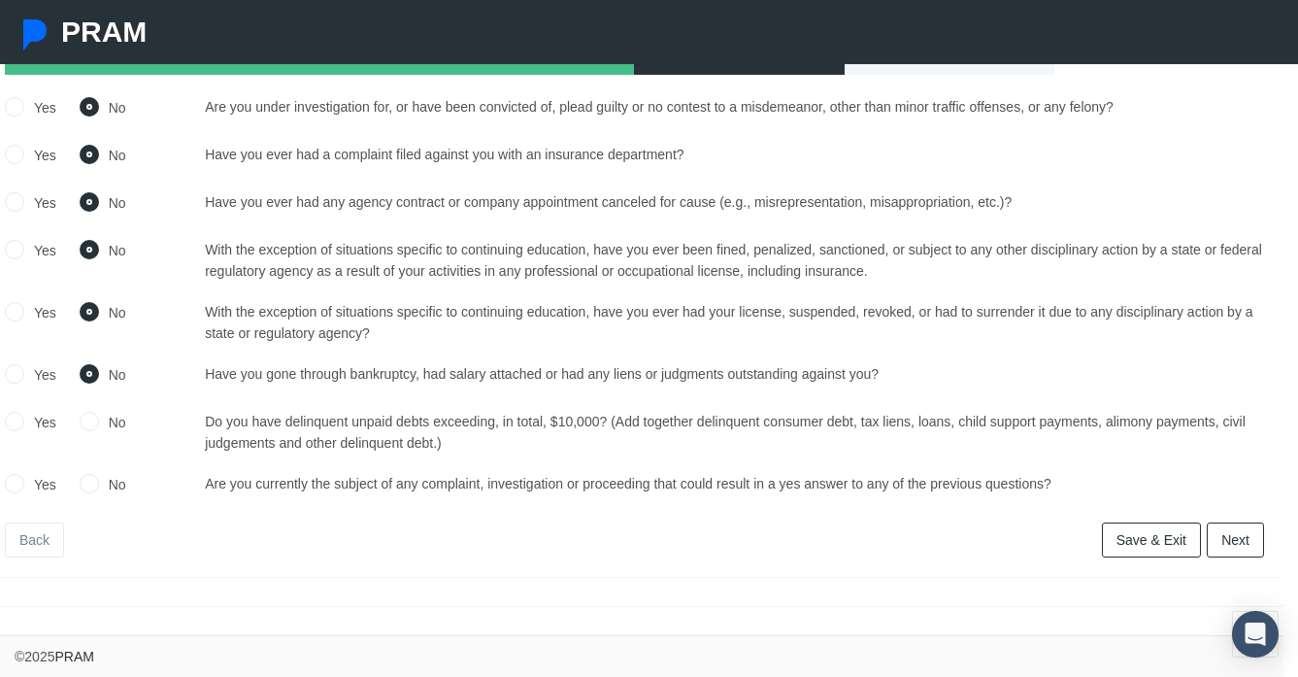
radio input "true"
click at [89, 485] on input "No" at bounding box center [89, 482] width 19 height 19
radio input "true"
click at [1238, 539] on link "Next" at bounding box center [1235, 539] width 57 height 35
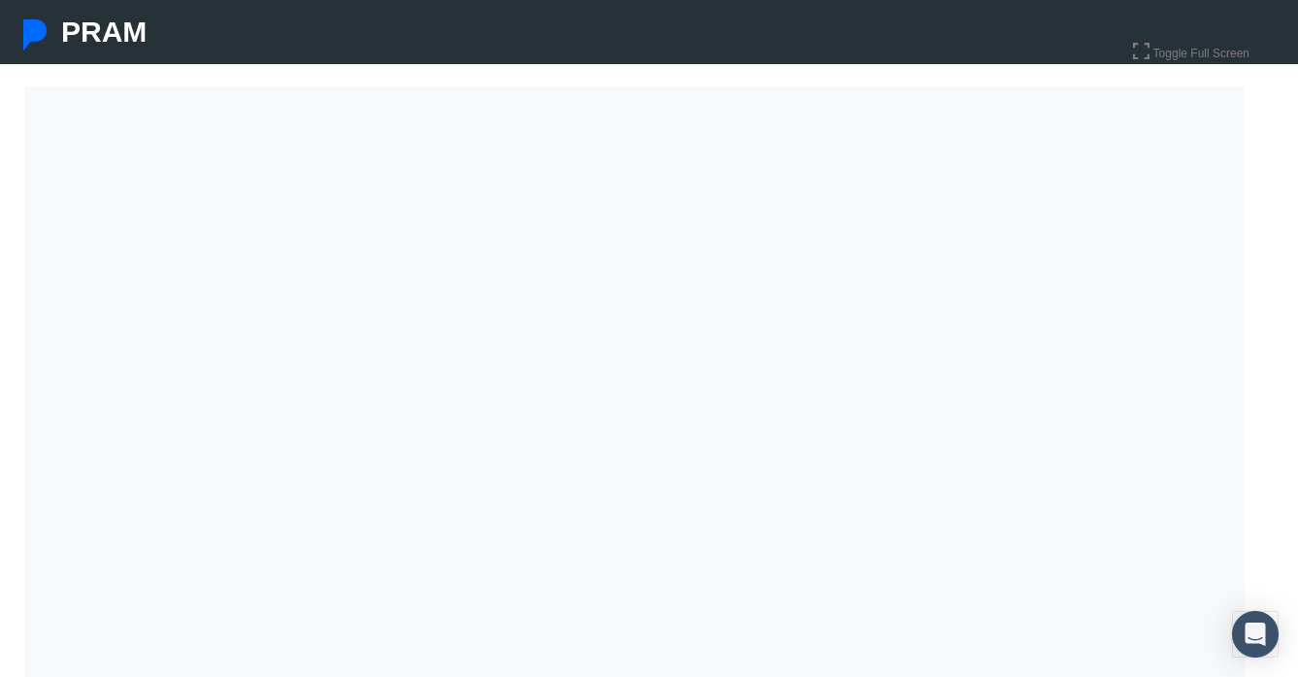
scroll to position [272, 15]
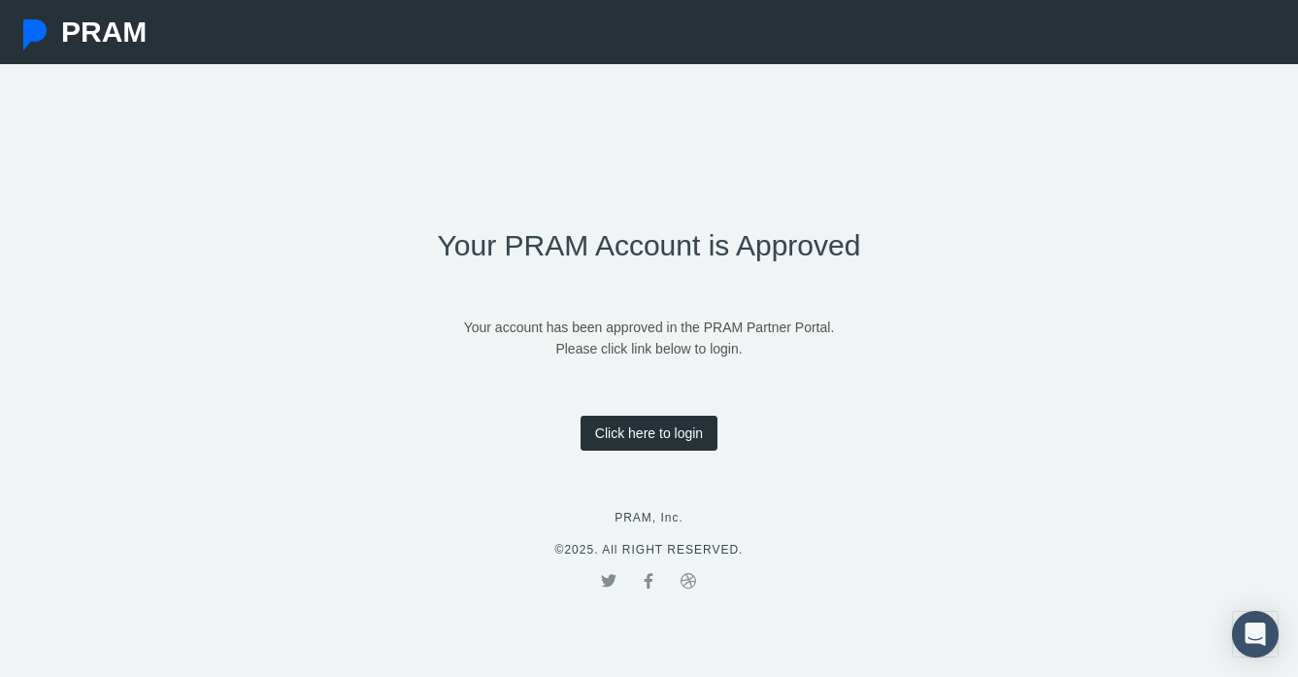
click at [646, 440] on link "Click here to login" at bounding box center [648, 432] width 137 height 35
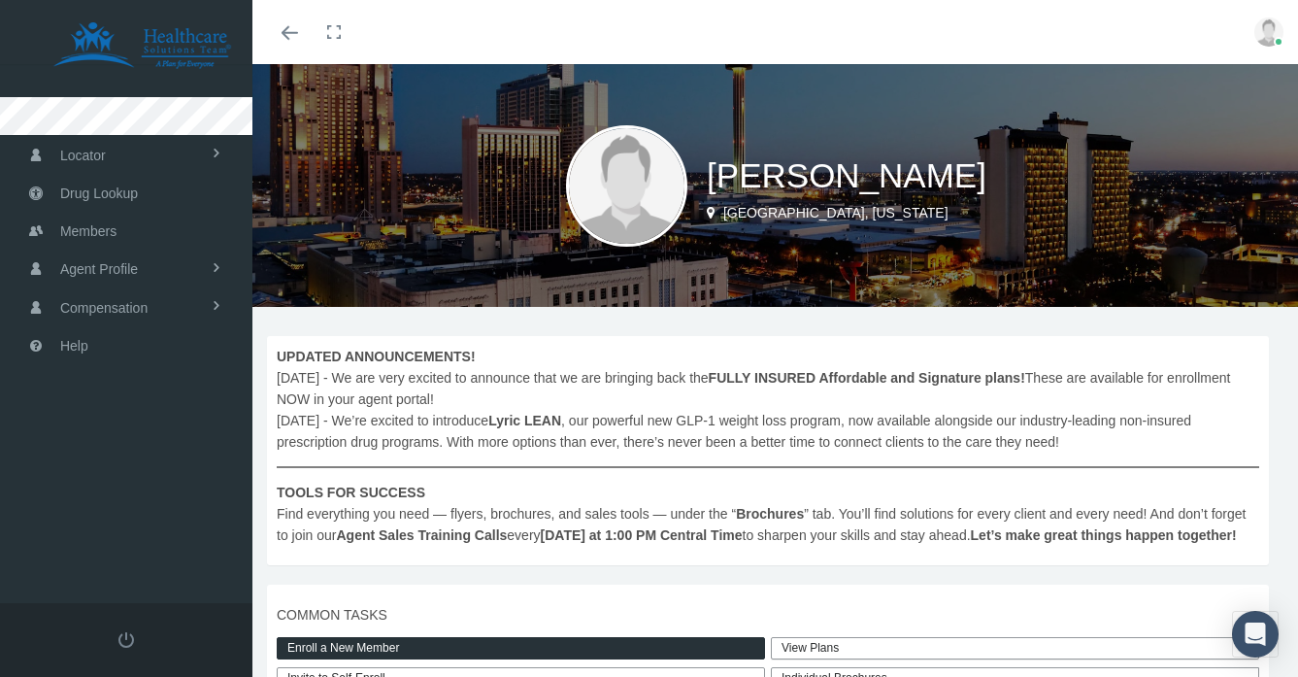
click at [642, 193] on img at bounding box center [626, 185] width 121 height 121
click at [156, 234] on link "Members" at bounding box center [126, 231] width 252 height 38
